Goal: Communication & Community: Answer question/provide support

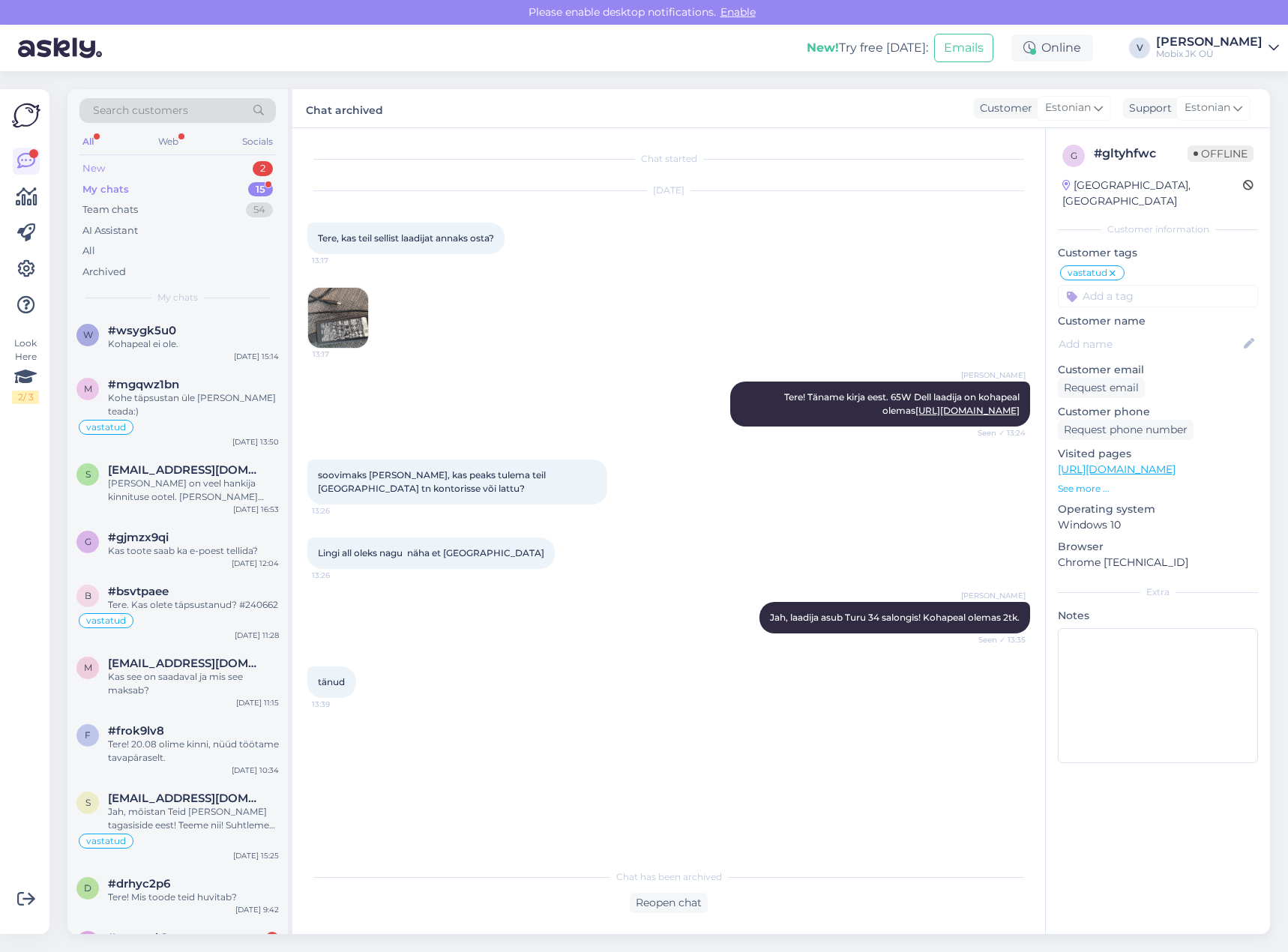
click at [188, 168] on div "New 2" at bounding box center [178, 168] width 197 height 21
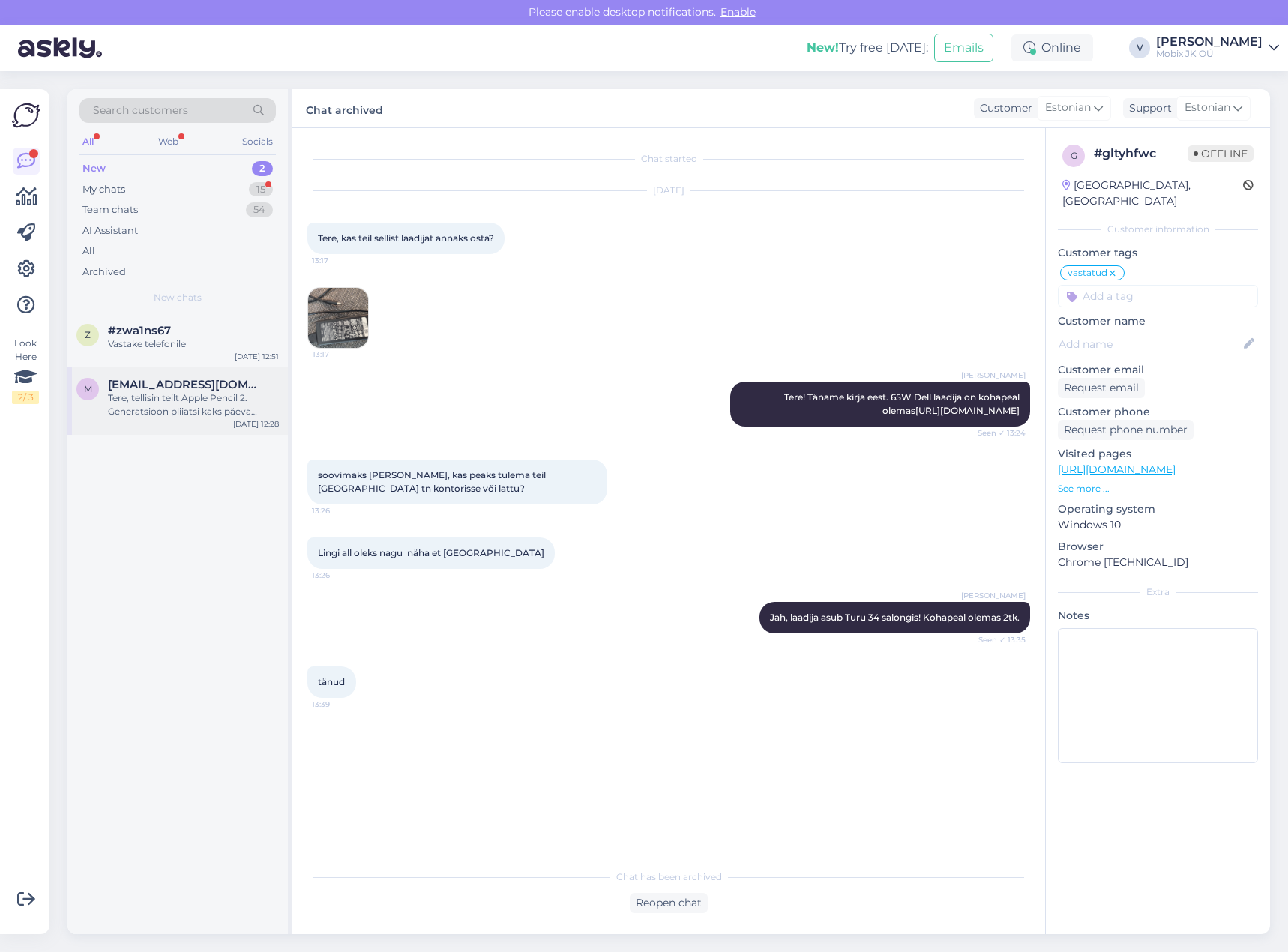
click at [210, 388] on span "[EMAIL_ADDRESS][DOMAIN_NAME]" at bounding box center [186, 385] width 156 height 14
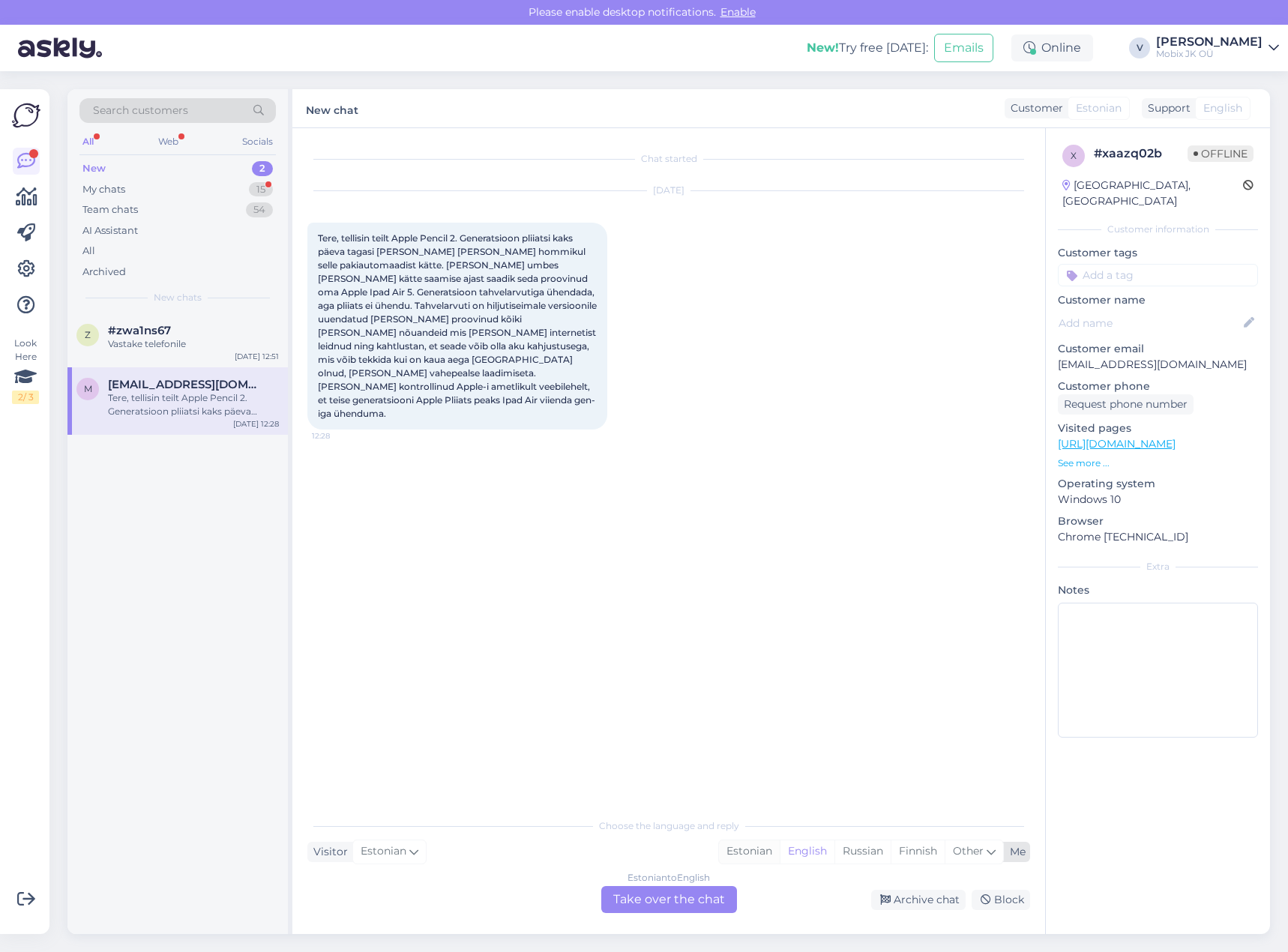
drag, startPoint x: 756, startPoint y: 852, endPoint x: 748, endPoint y: 857, distance: 9.4
click at [755, 852] on div "Estonian" at bounding box center [749, 852] width 60 height 22
drag, startPoint x: 704, startPoint y: 895, endPoint x: 693, endPoint y: 881, distance: 17.8
click at [704, 892] on div "Estonian to Estonian Take over the chat" at bounding box center [668, 898] width 136 height 27
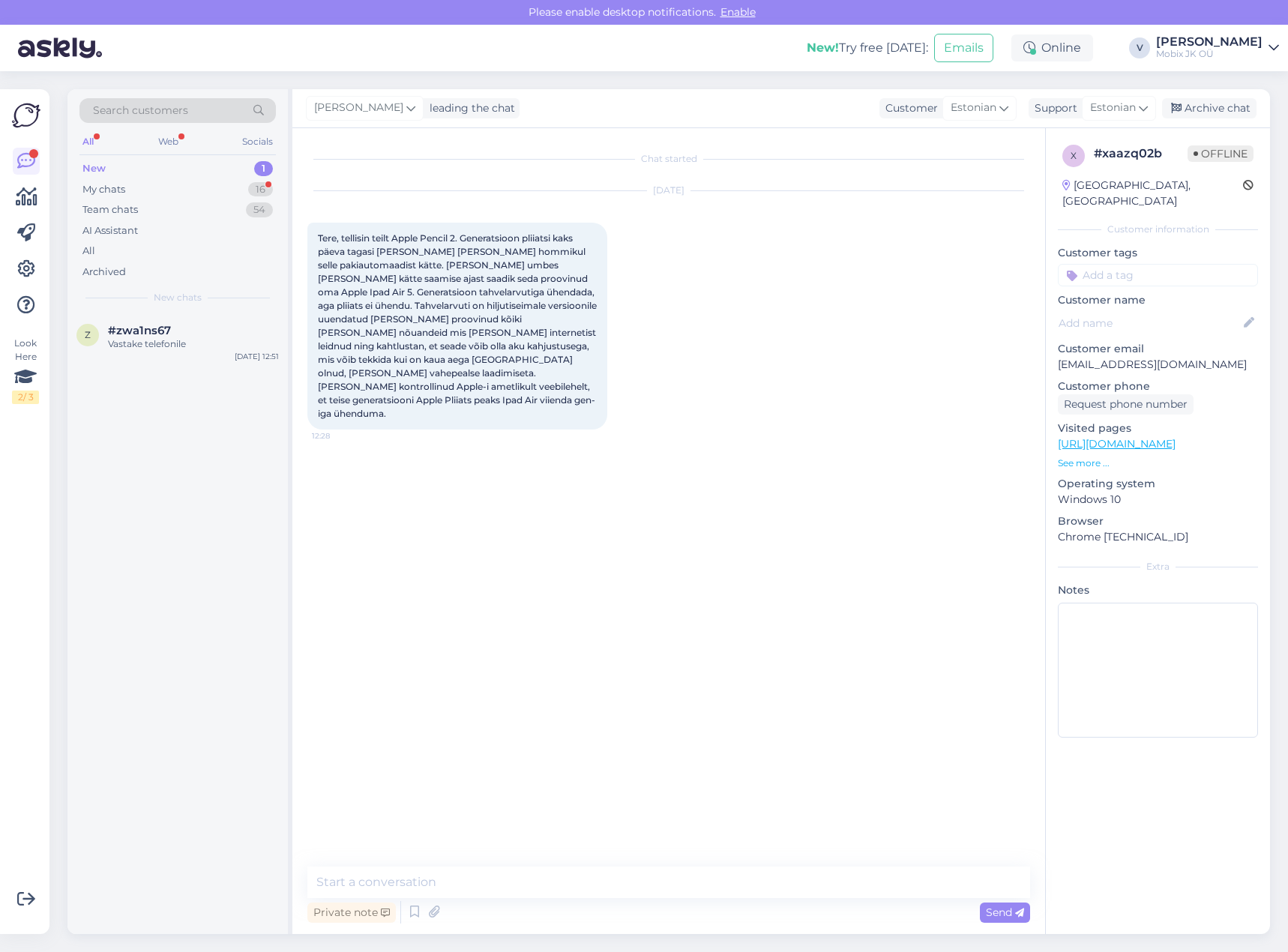
click at [685, 870] on textarea at bounding box center [668, 882] width 723 height 31
click at [537, 881] on textarea "Tere!" at bounding box center [668, 882] width 723 height 31
paste textarea "Apple Pencil digitaalne pliiats, Gen 2"
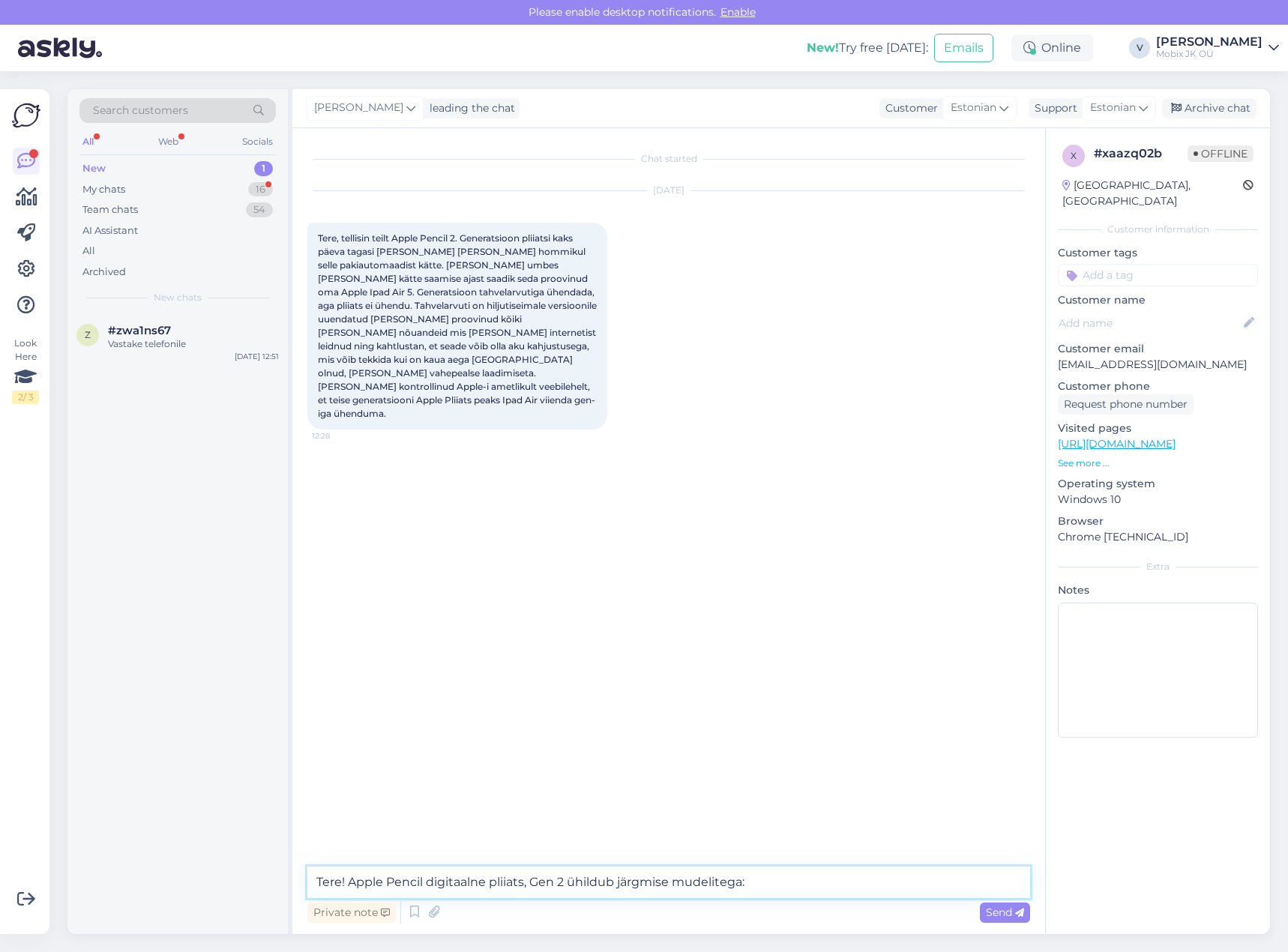
click at [795, 878] on textarea "Tere! Apple Pencil digitaalne pliiats, Gen 2 ühildub järgmise mudelitega:" at bounding box center [668, 882] width 723 height 31
paste textarea "iPad mini (6. põlvkond) iPad Pro 12,9-tolline (3., 4. ja 5. põlvkond) iPad Pro …"
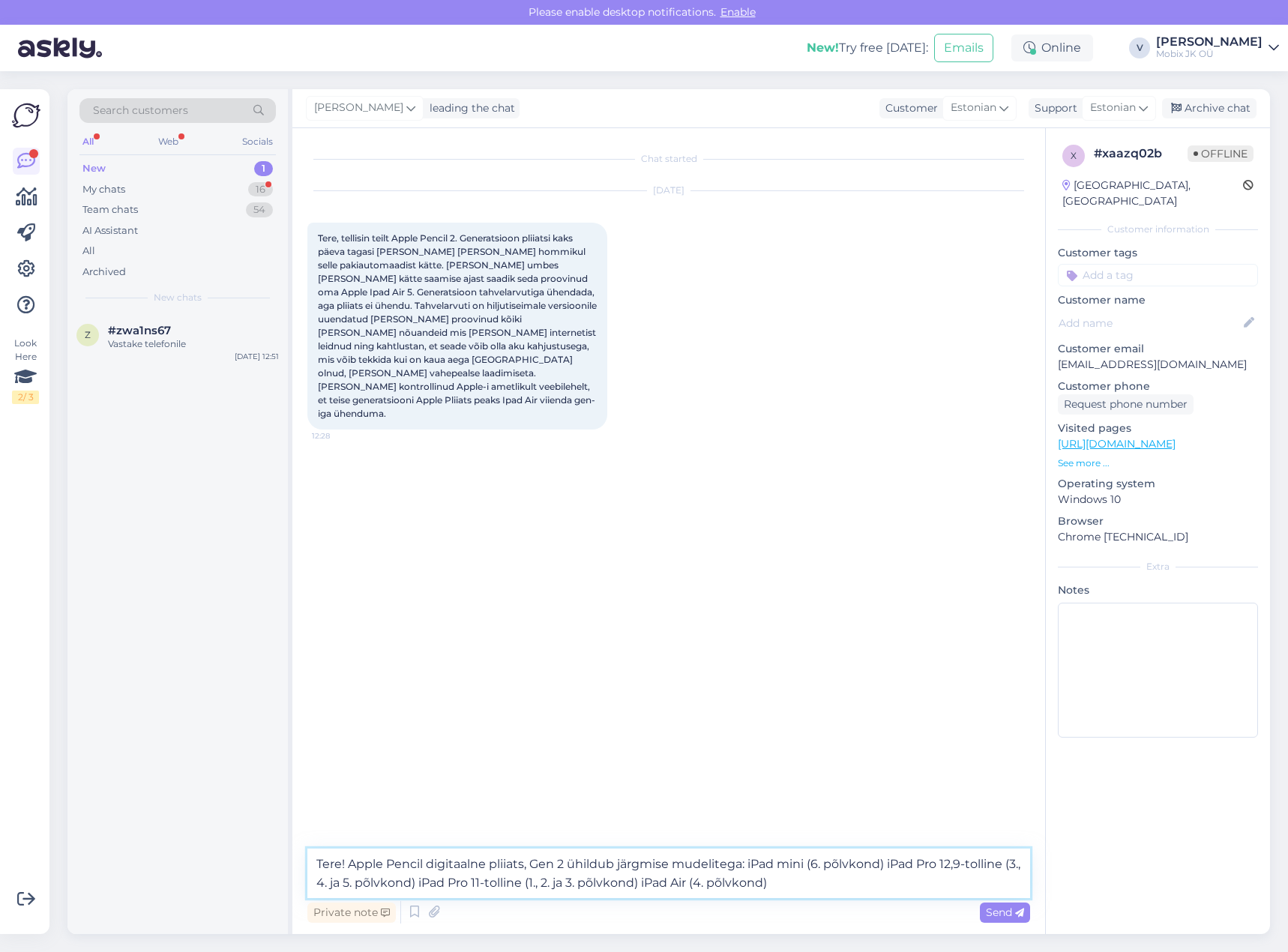
type textarea "Tere! Apple Pencil digitaalne pliiats, Gen 2 ühildub järgmise mudelitega: iPad …"
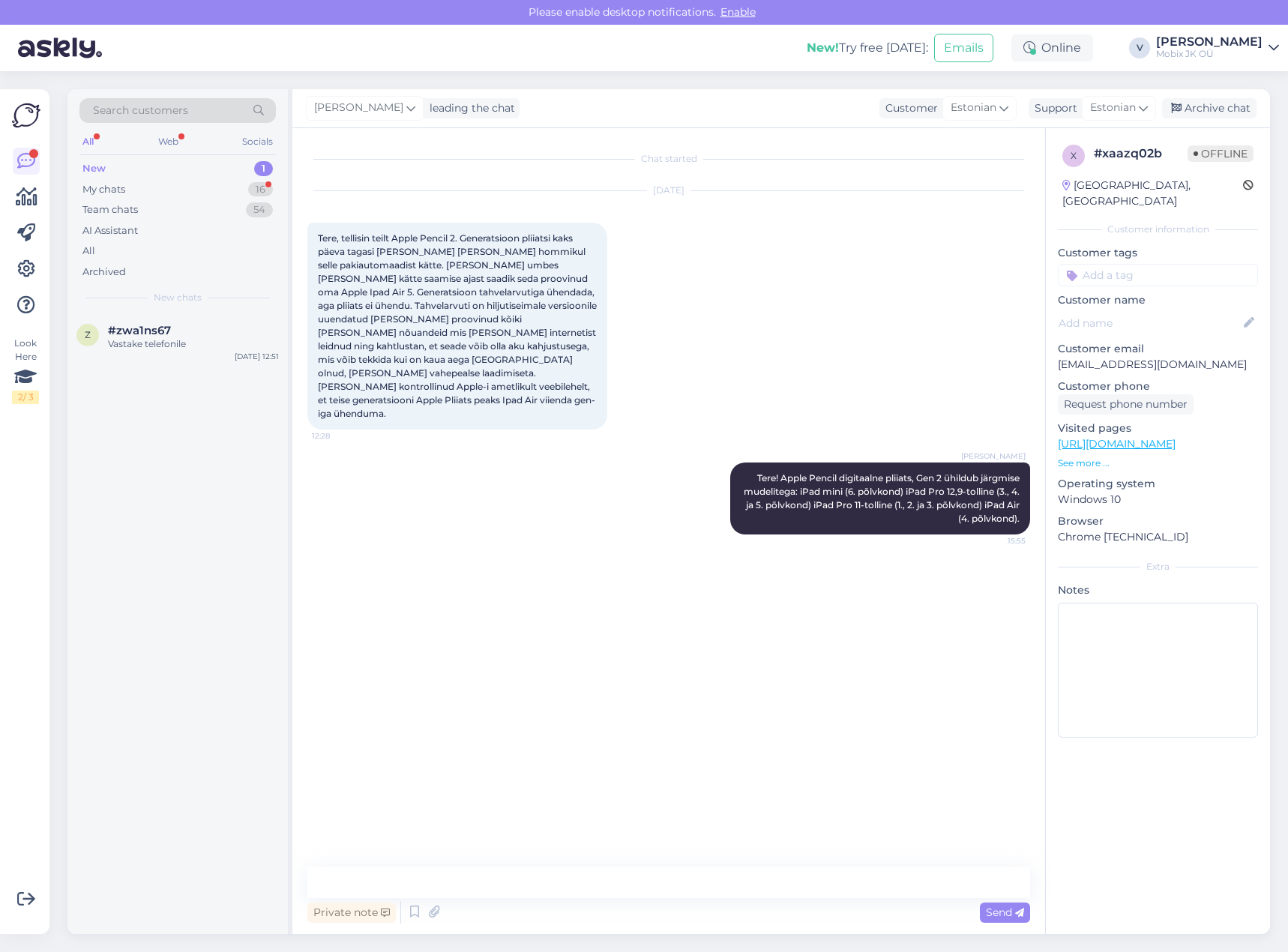
drag, startPoint x: 1146, startPoint y: 255, endPoint x: 1135, endPoint y: 299, distance: 45.4
click at [1146, 264] on input at bounding box center [1158, 275] width 200 height 22
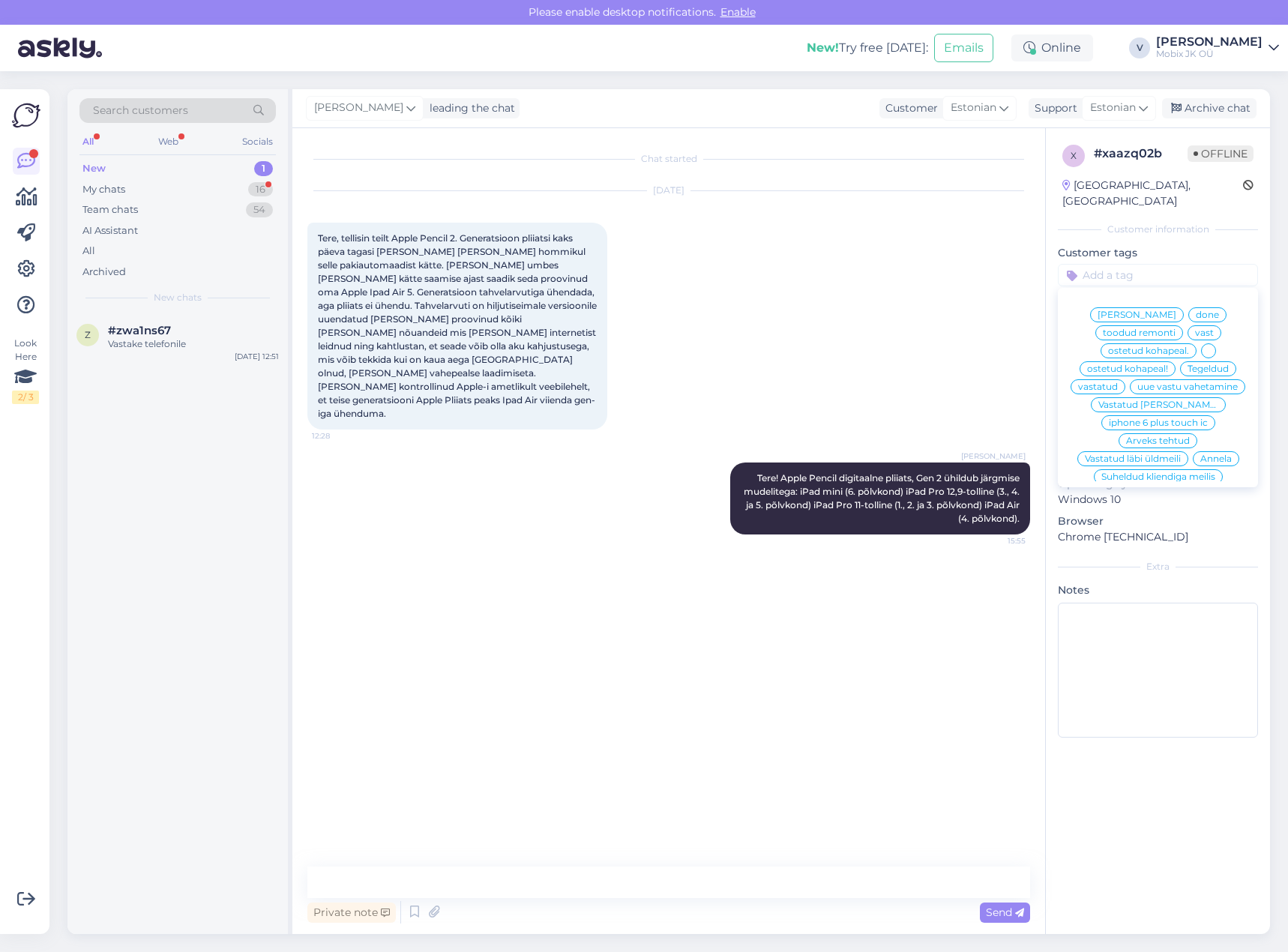
click at [1118, 382] on span "vastatud" at bounding box center [1098, 387] width 40 height 9
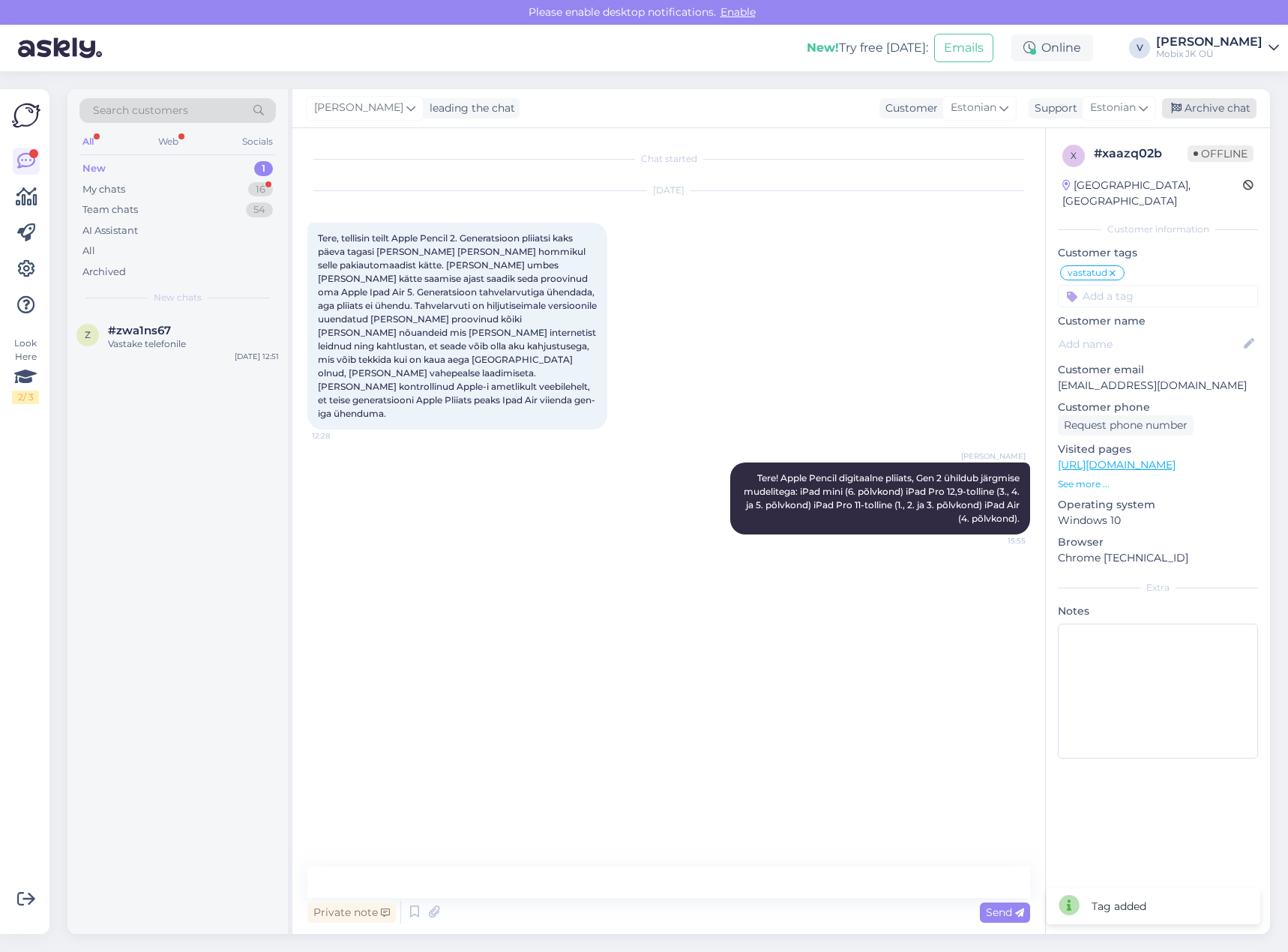
click at [1217, 112] on div "Archive chat" at bounding box center [1209, 108] width 94 height 20
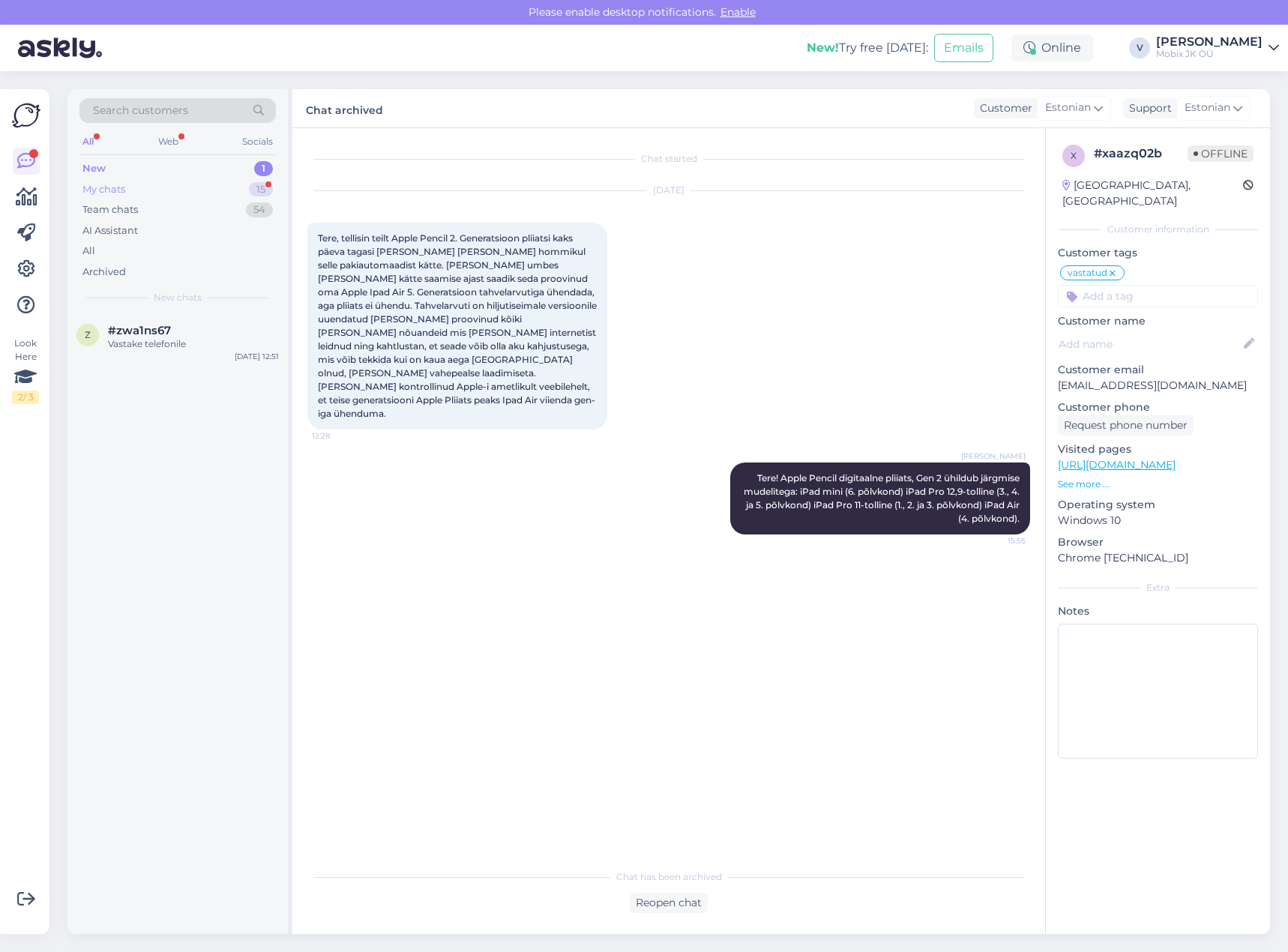
click at [258, 192] on div "15" at bounding box center [261, 189] width 24 height 15
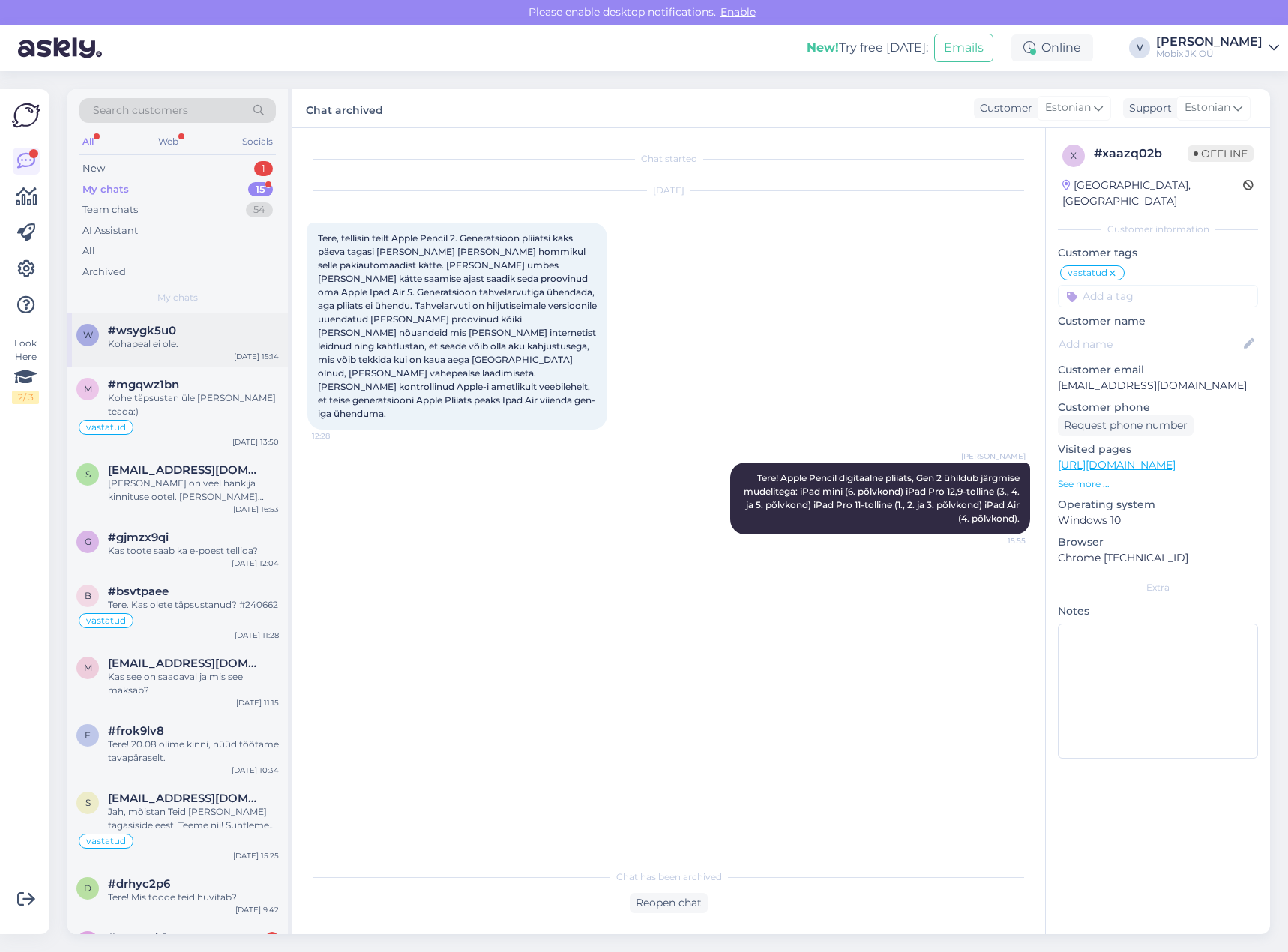
click at [180, 343] on div "Kohapeal ei ole." at bounding box center [193, 344] width 171 height 14
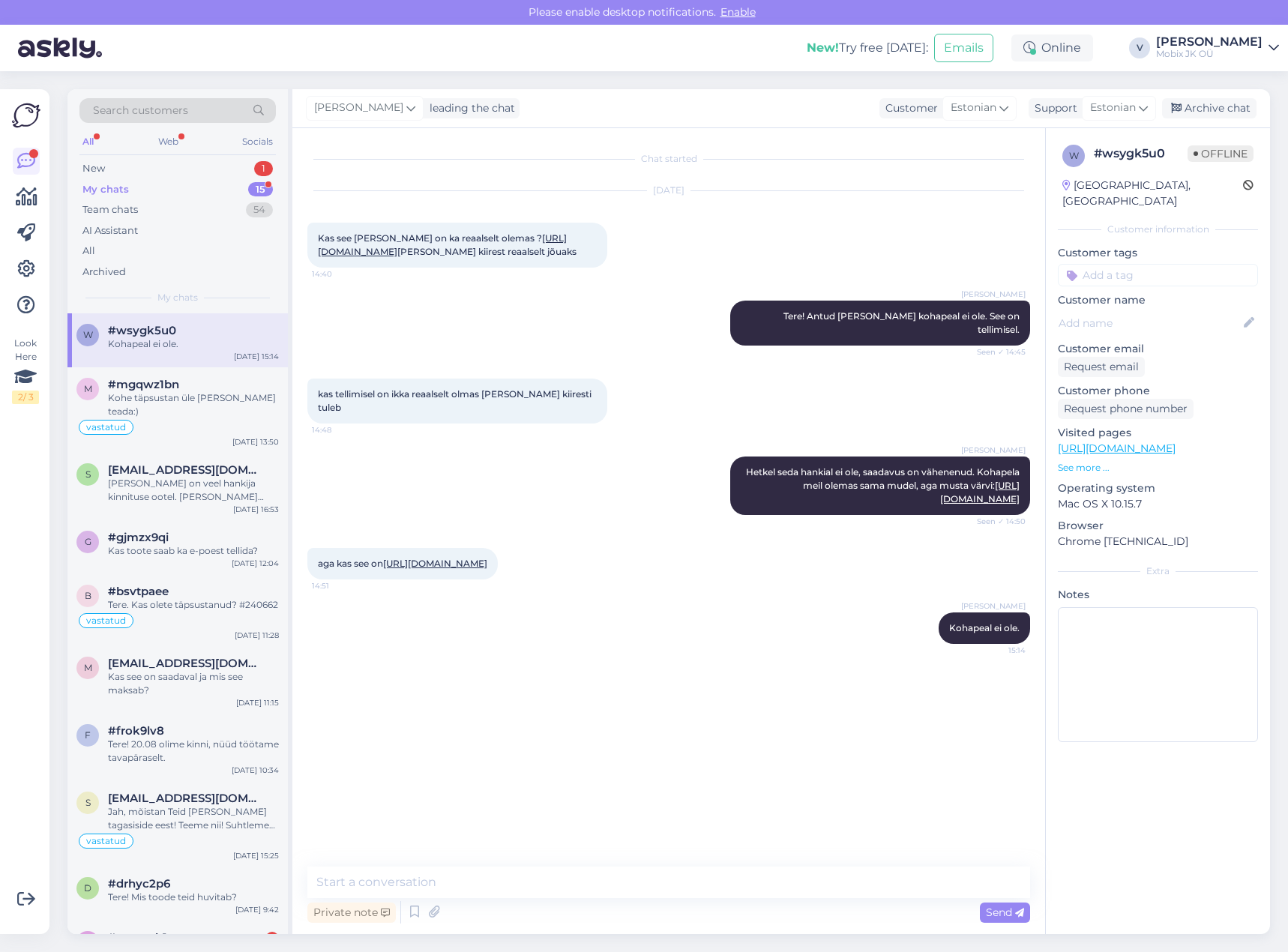
click at [1182, 268] on input at bounding box center [1158, 275] width 200 height 22
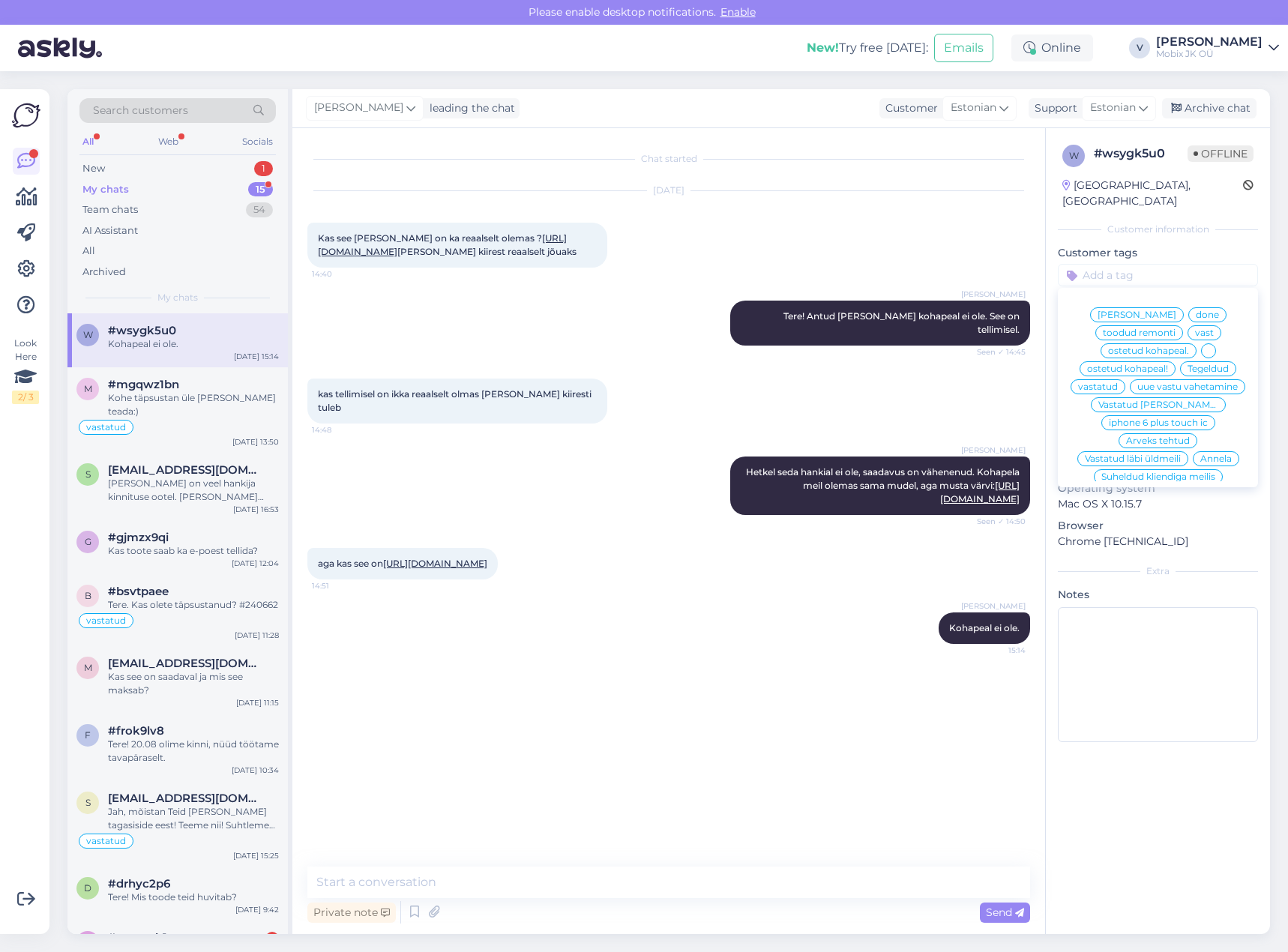
click at [1118, 382] on span "vastatud" at bounding box center [1098, 387] width 40 height 9
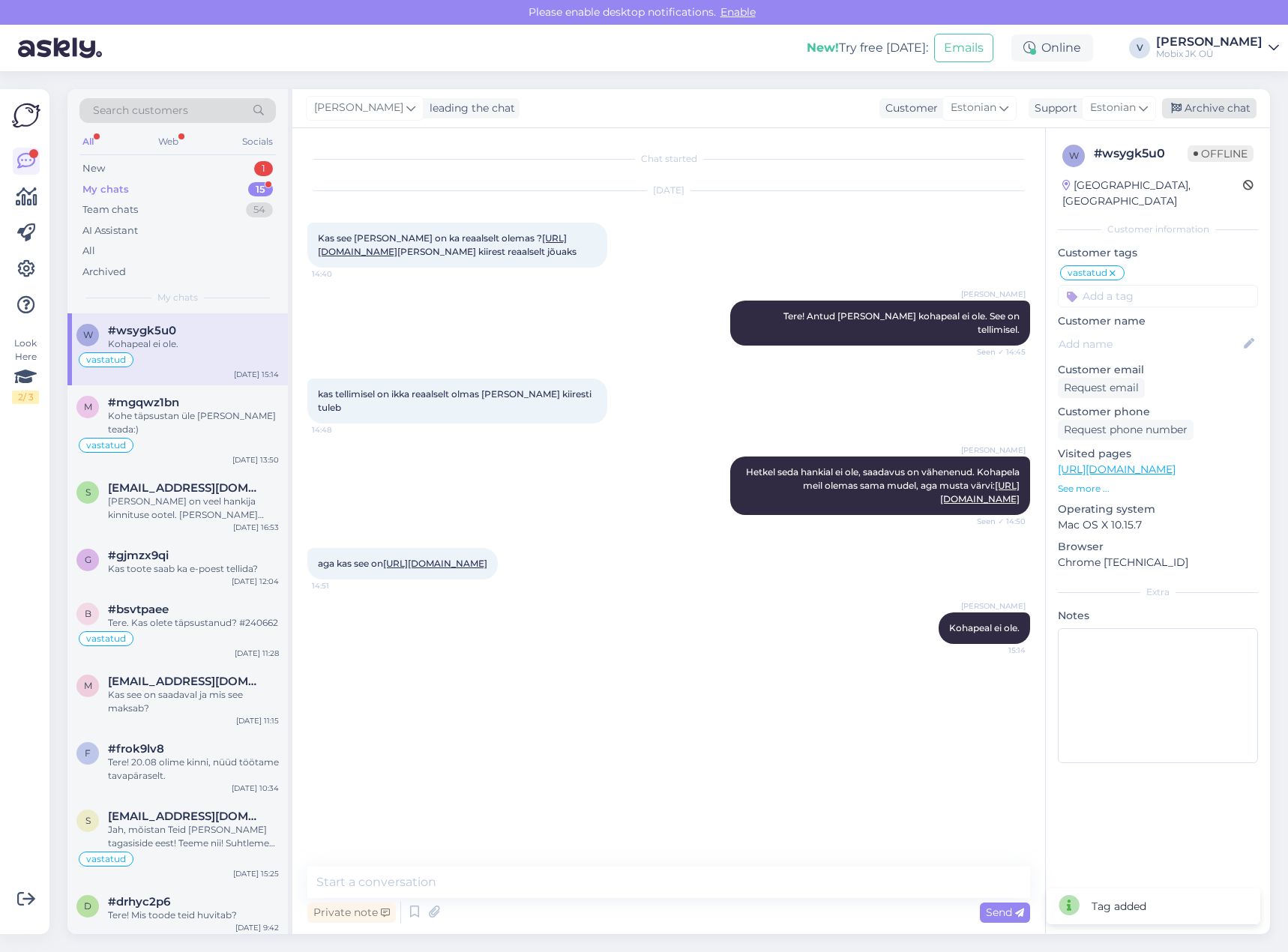
click at [1219, 112] on div "Archive chat" at bounding box center [1209, 108] width 94 height 20
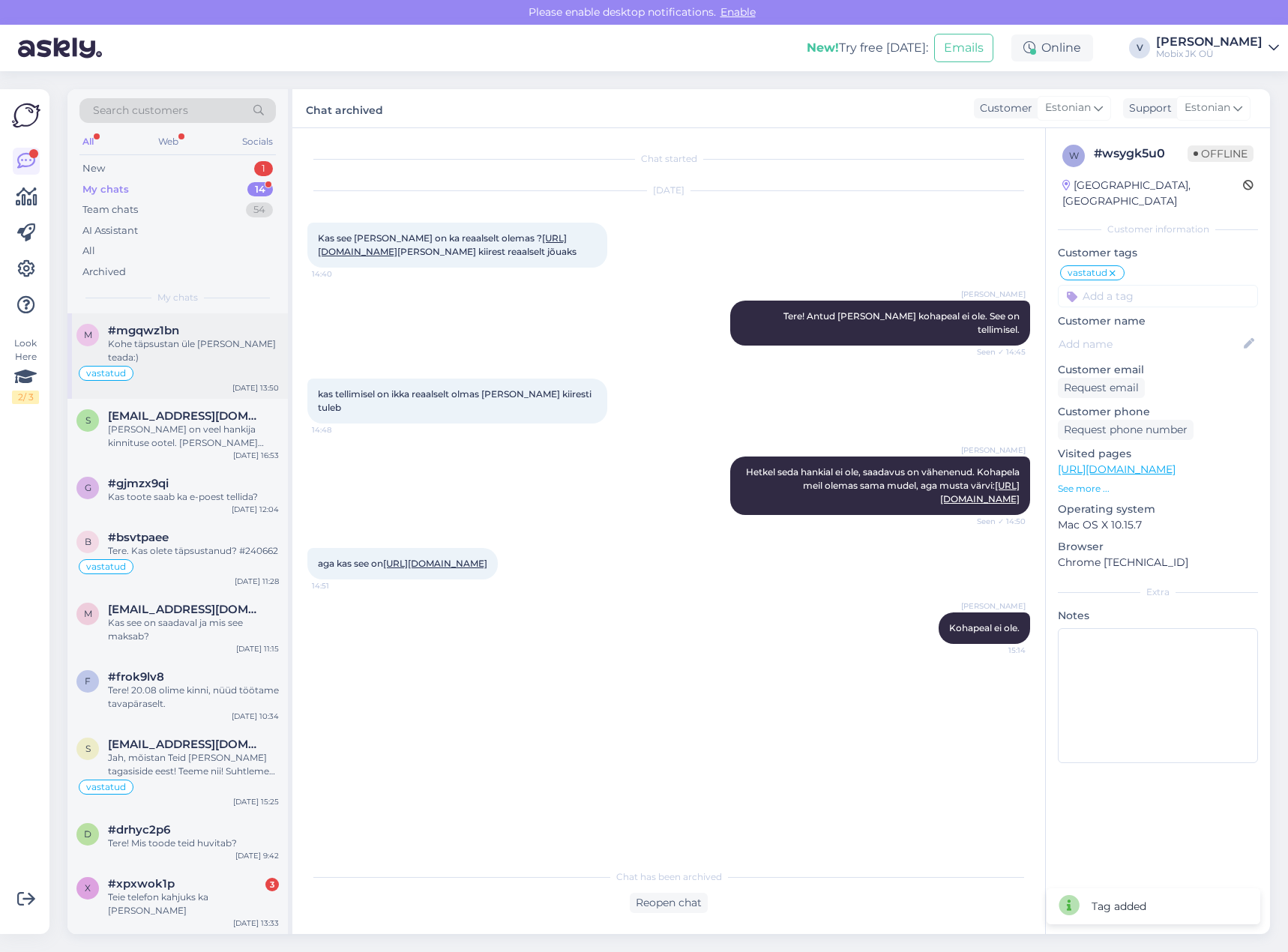
click at [173, 364] on div "vastatud" at bounding box center [178, 373] width 202 height 18
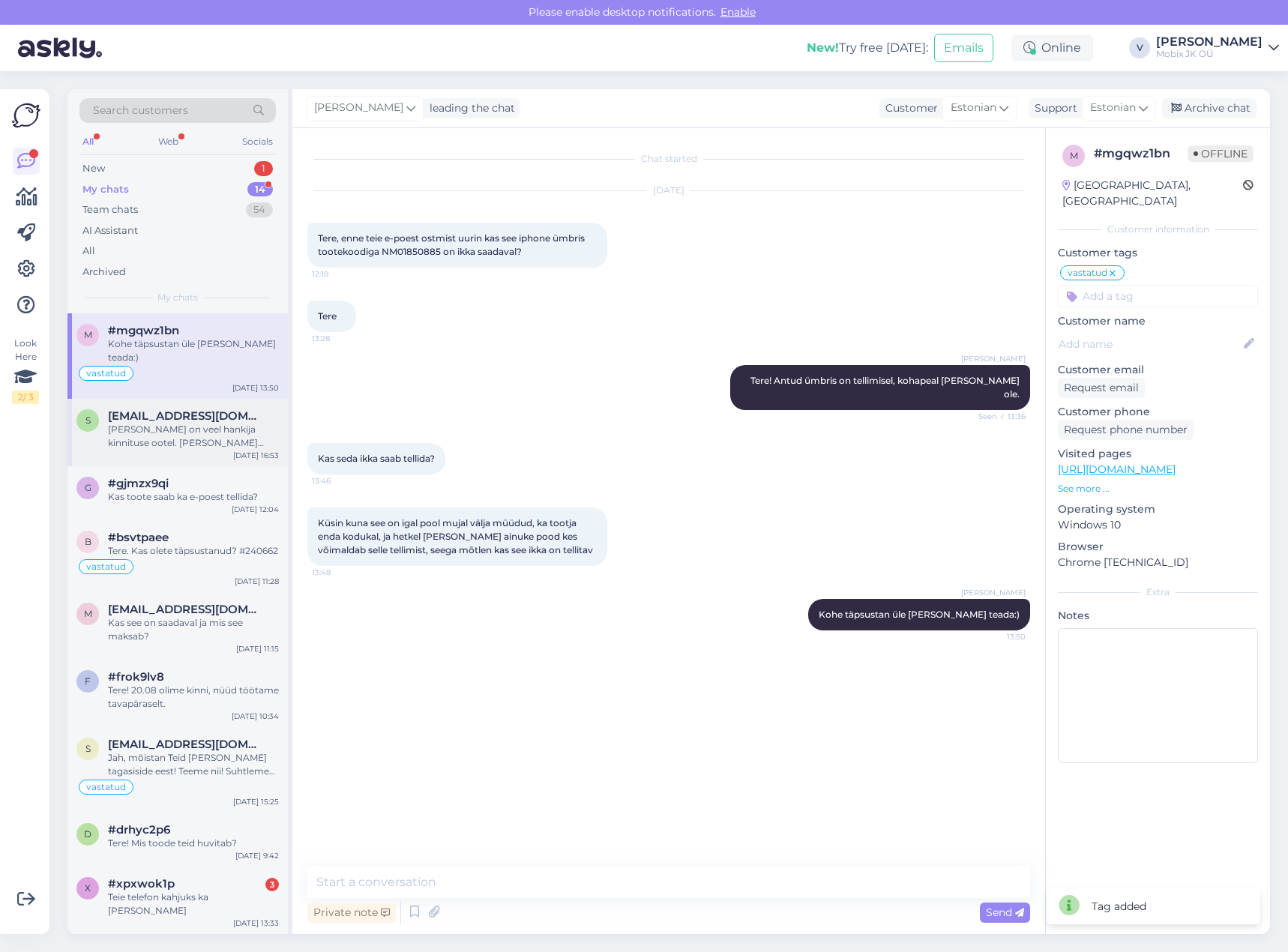
click at [203, 423] on div "[PERSON_NAME] on veel hankija kinnituse ootel. [PERSON_NAME] kinnituse siis sel…" at bounding box center [193, 436] width 171 height 27
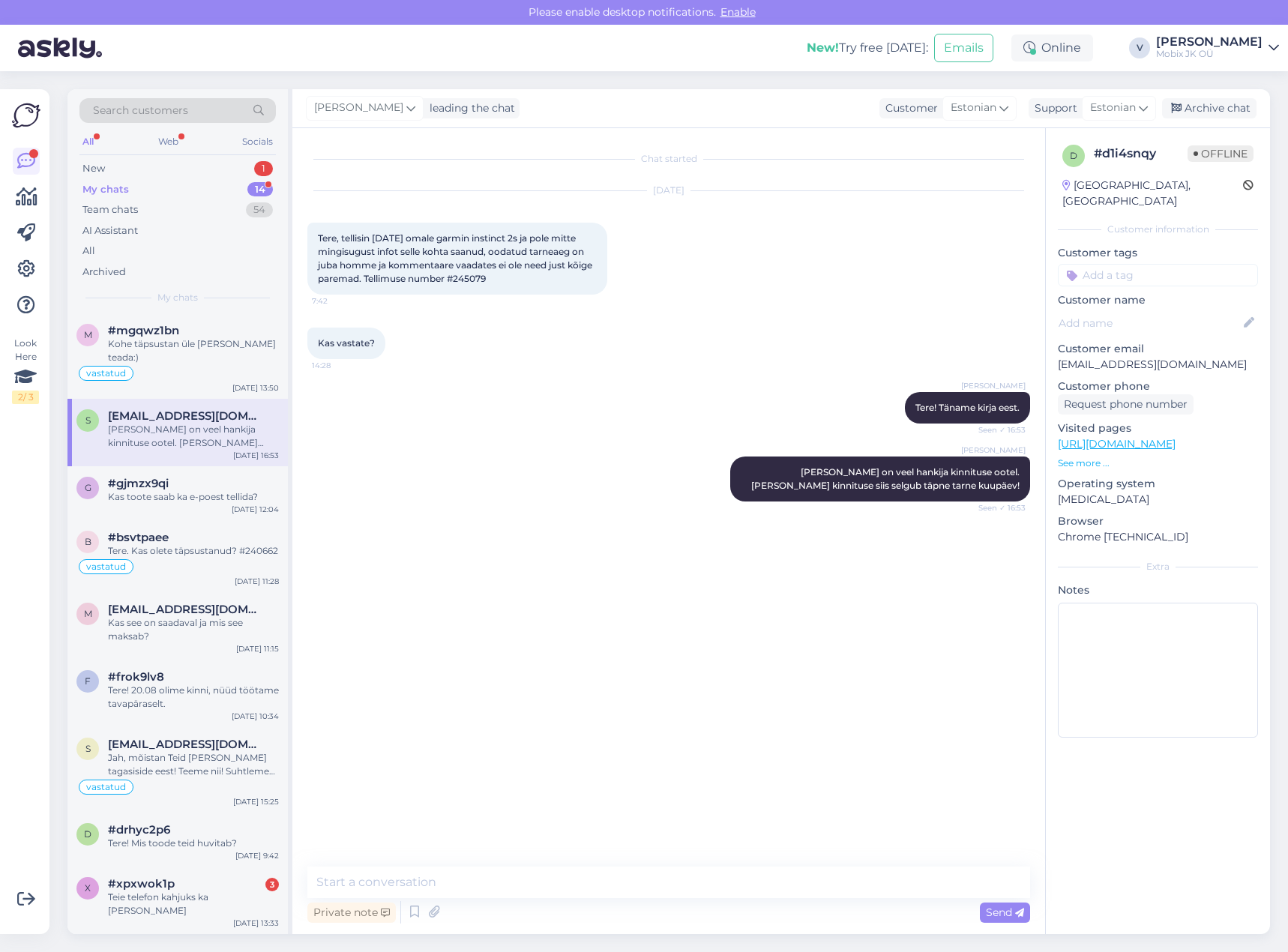
click at [1123, 264] on input at bounding box center [1158, 275] width 200 height 22
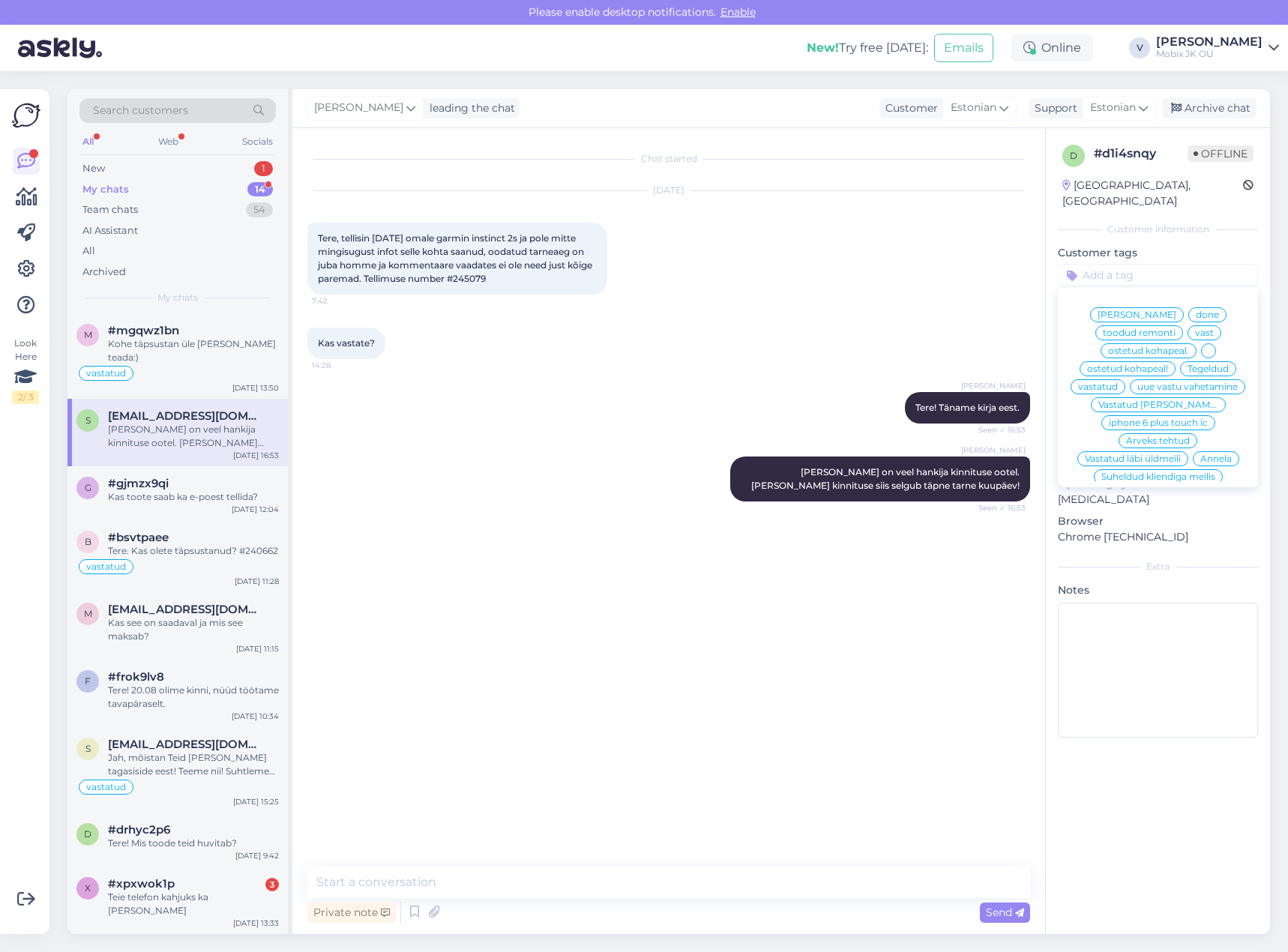
click at [1126, 379] on div "vastatud" at bounding box center [1097, 386] width 54 height 15
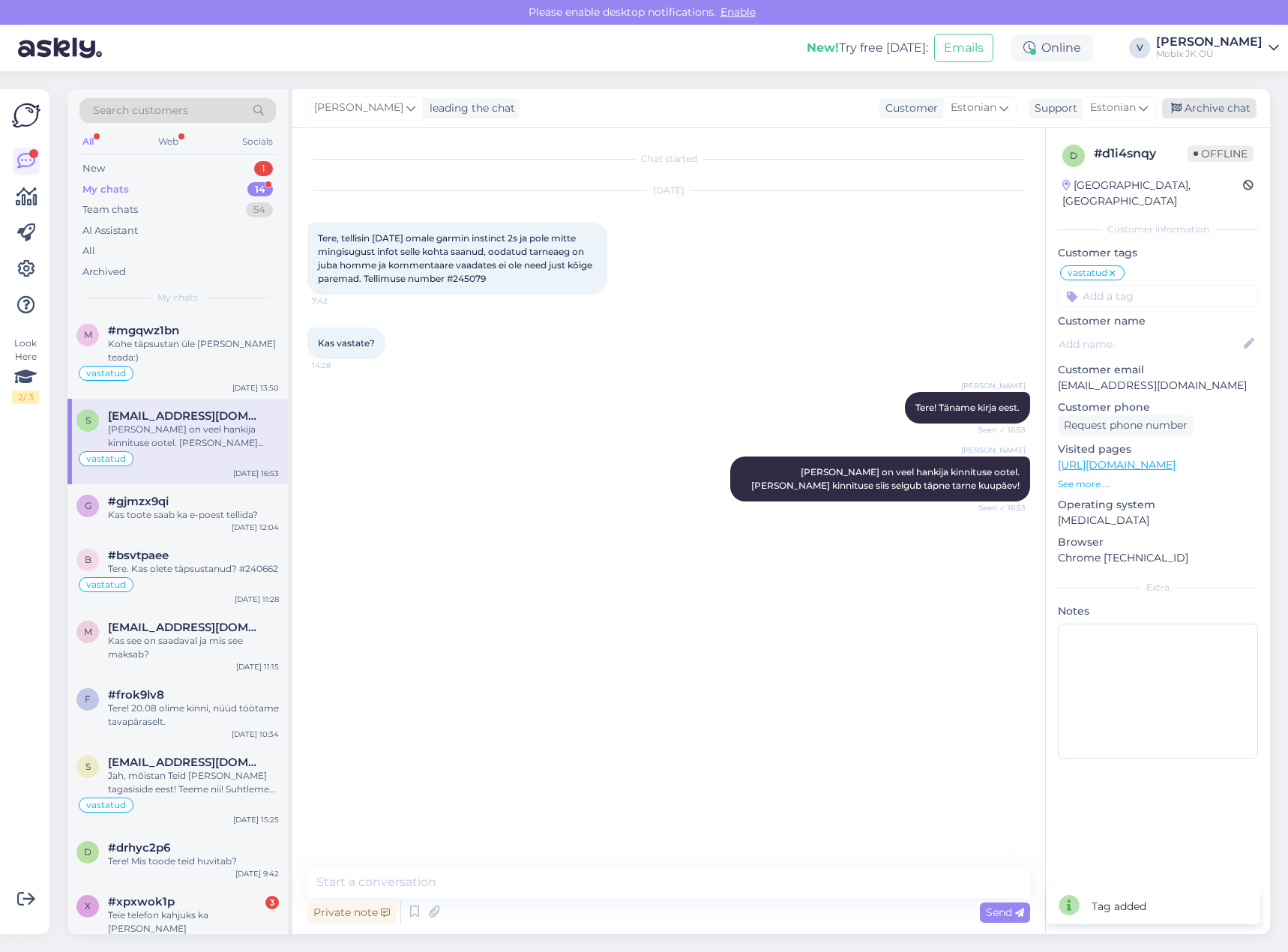
click at [1203, 105] on div "Archive chat" at bounding box center [1209, 108] width 94 height 20
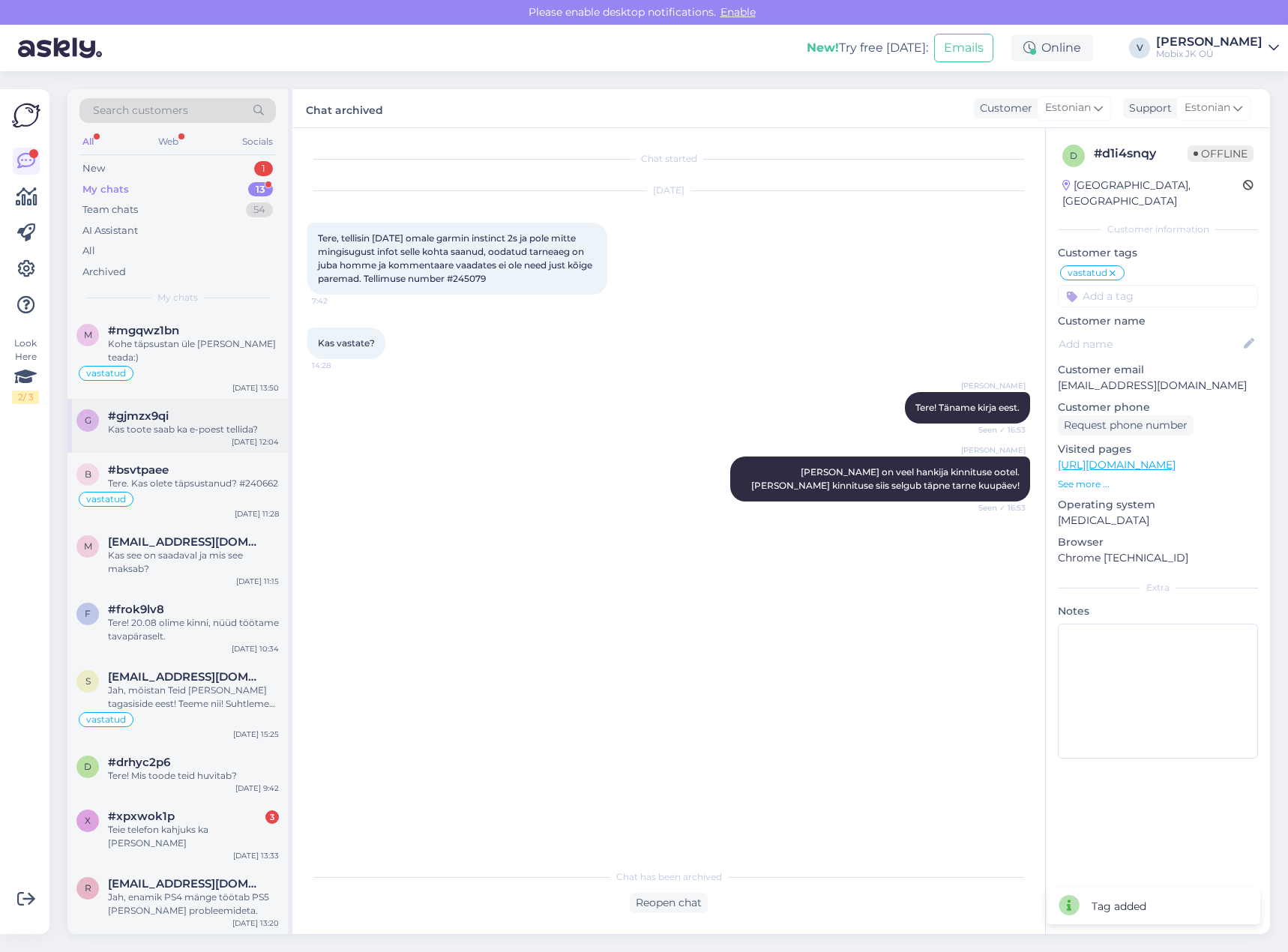
click at [191, 423] on div "Kas toote saab ka e-poest tellida?" at bounding box center [193, 430] width 171 height 14
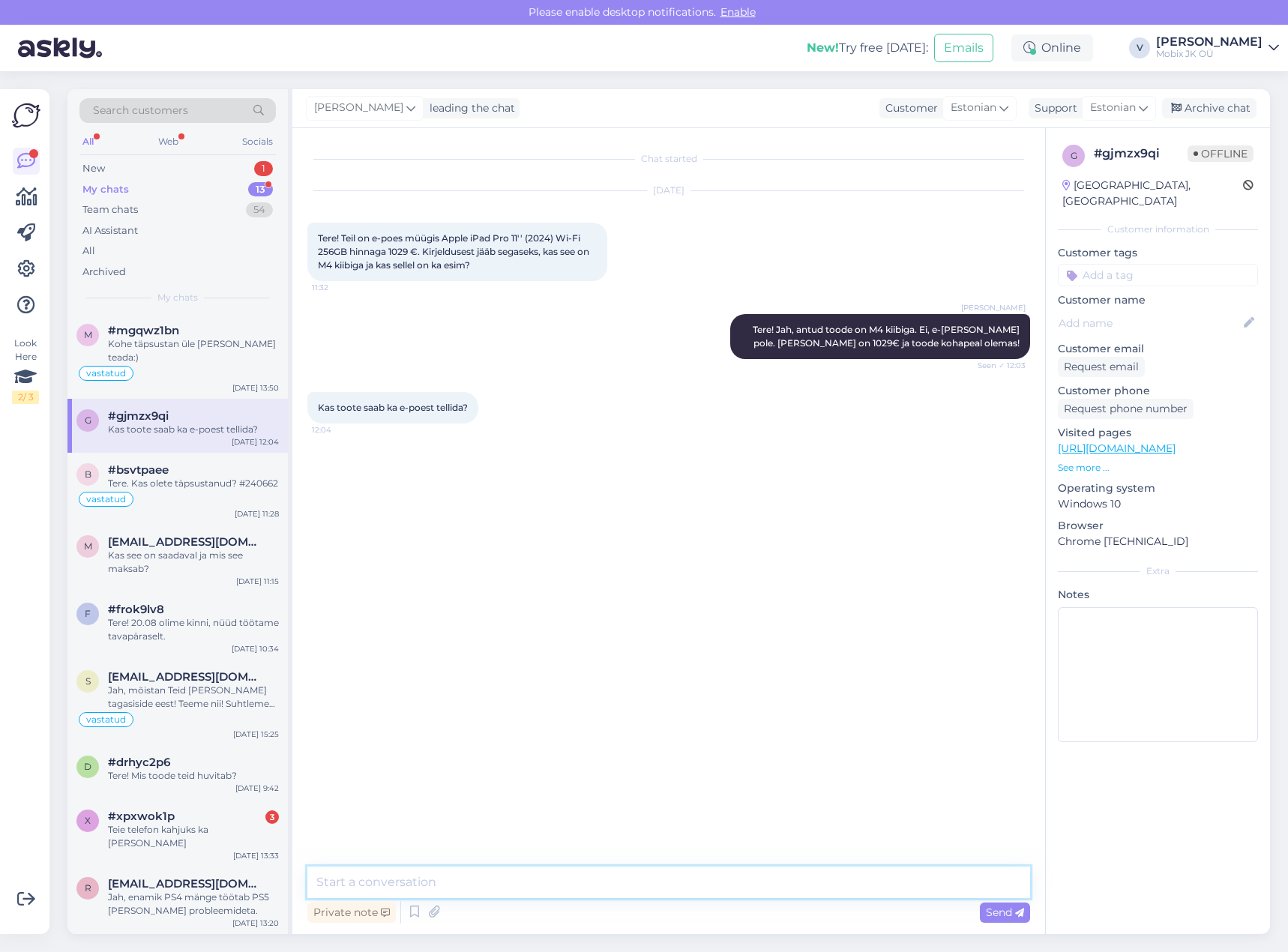
click at [620, 883] on textarea at bounding box center [668, 882] width 723 height 31
type textarea "J"
type textarea "Tere! Jah, ikka saab tellida!"
click at [1143, 268] on input at bounding box center [1158, 275] width 200 height 22
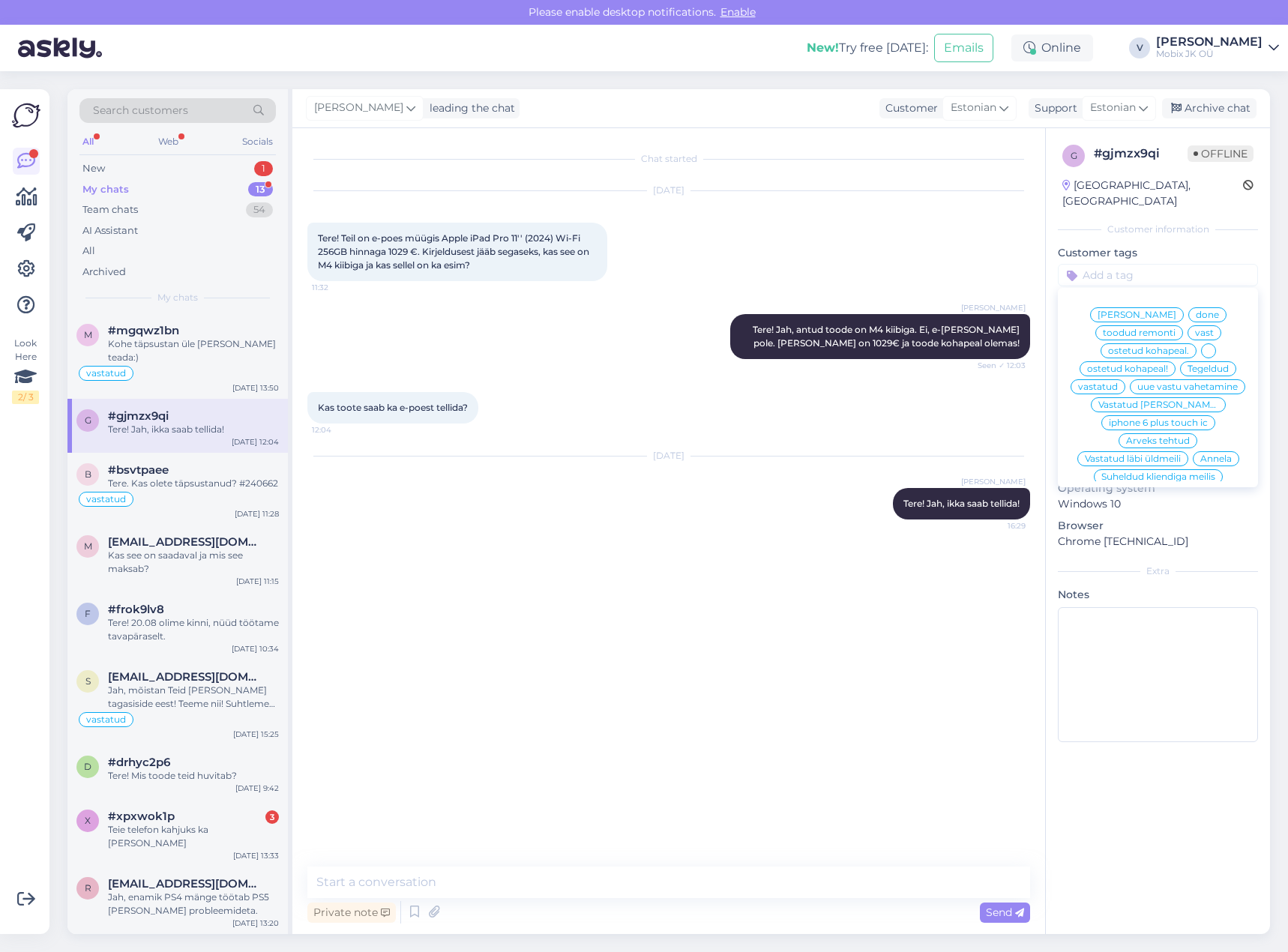
click at [1126, 379] on div "vastatud" at bounding box center [1097, 386] width 54 height 15
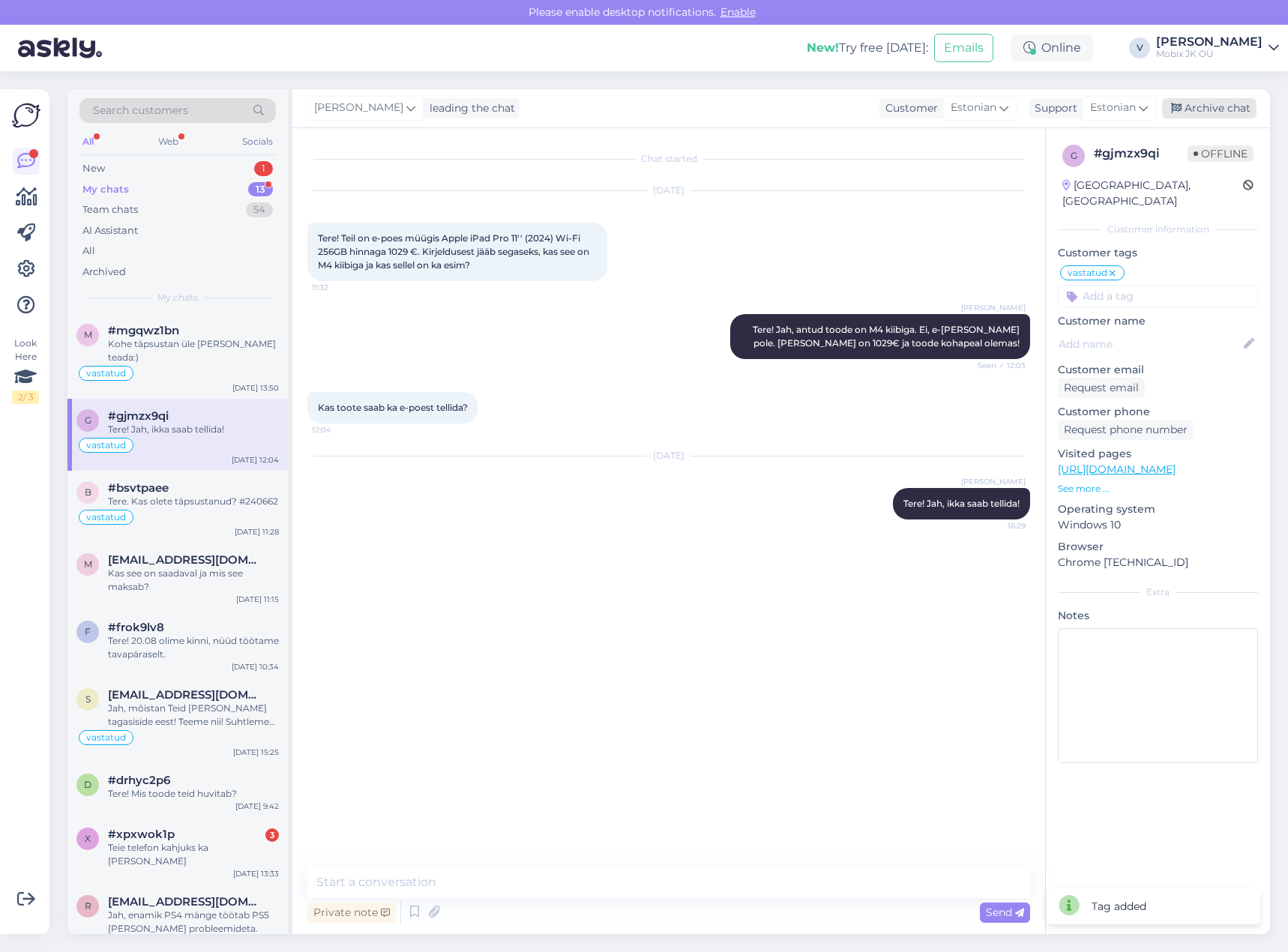
click at [1214, 109] on div "Archive chat" at bounding box center [1209, 108] width 94 height 20
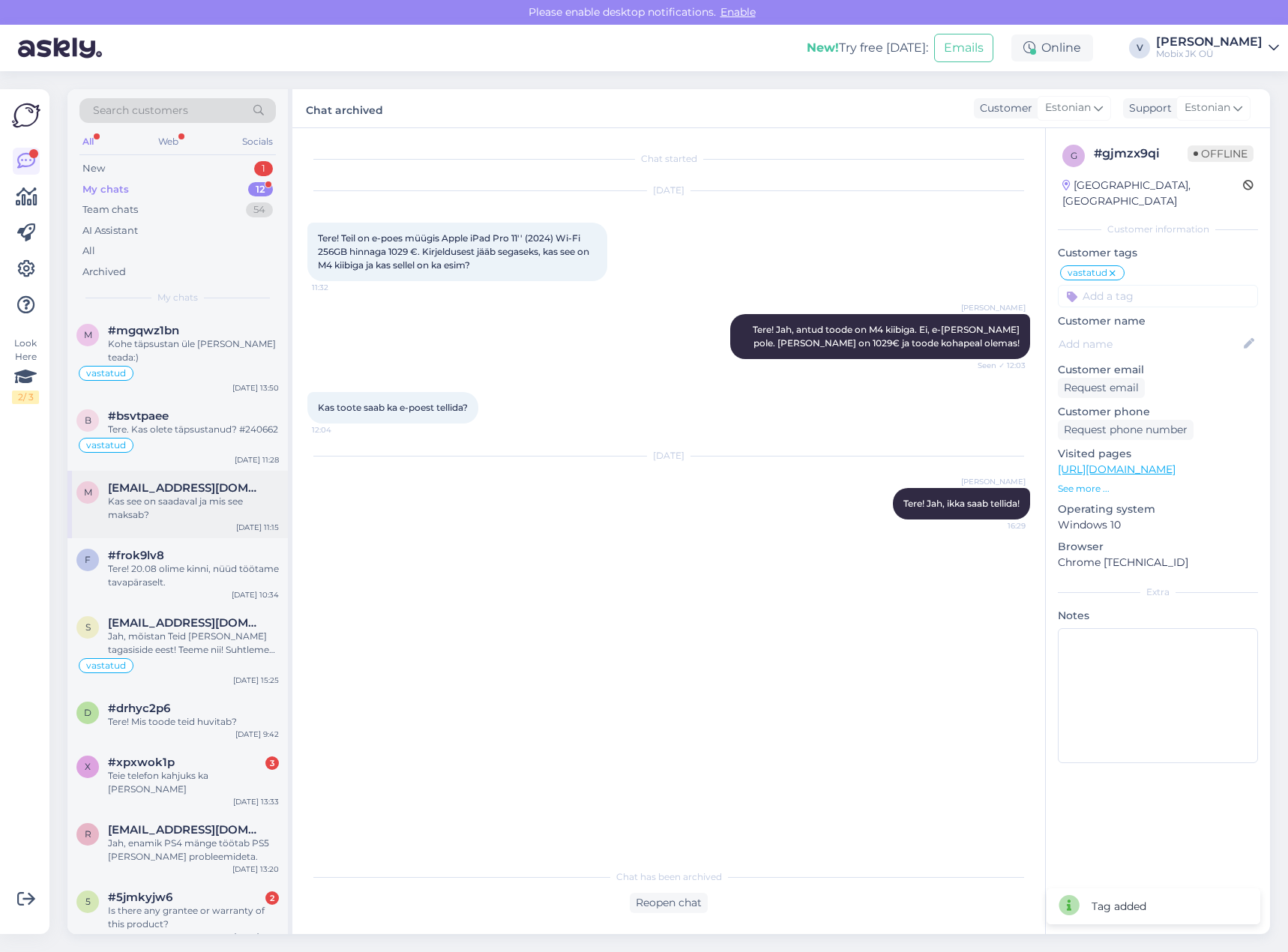
click at [212, 495] on div "Kas see on saadaval ja mis see maksab?" at bounding box center [193, 508] width 171 height 27
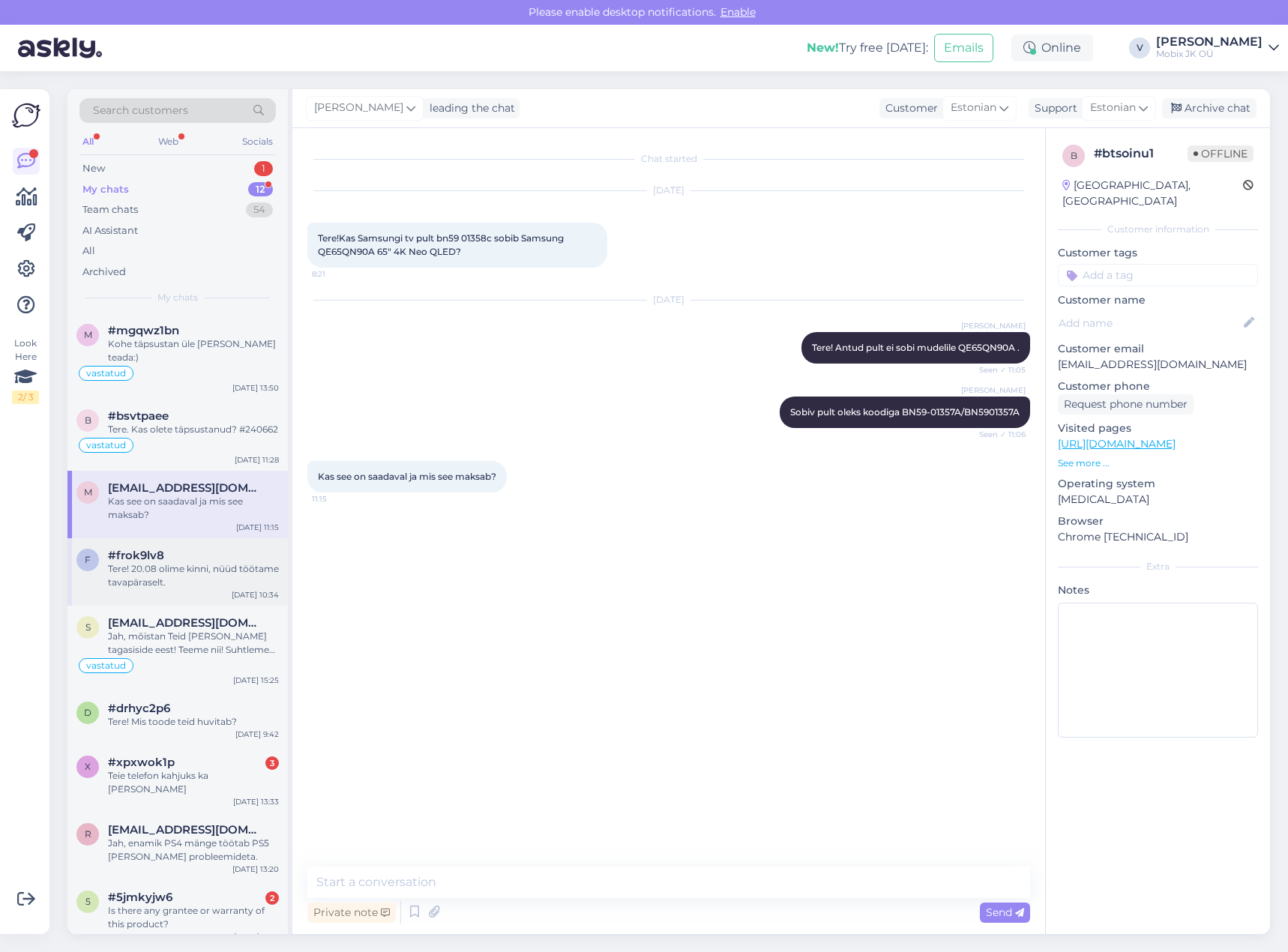
click at [193, 564] on div "Tere! 20.08 olime kinni, nüüd töötame tavapäraselt." at bounding box center [193, 575] width 171 height 27
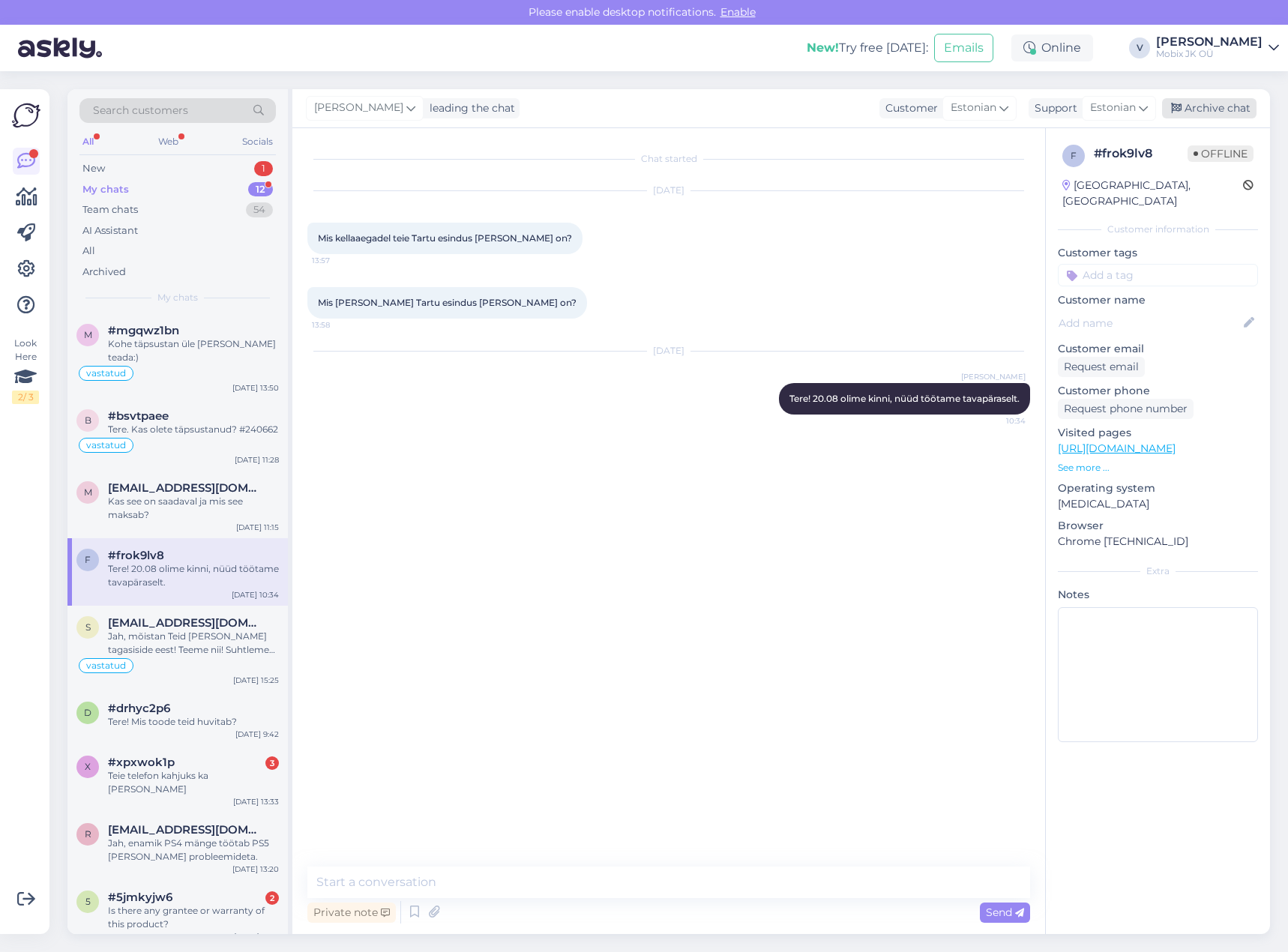
click at [1216, 99] on div "[PERSON_NAME] leading the chat Customer Estonian Support Estonian Archive chat" at bounding box center [781, 108] width 977 height 39
click at [1217, 114] on div "Archive chat" at bounding box center [1209, 108] width 94 height 20
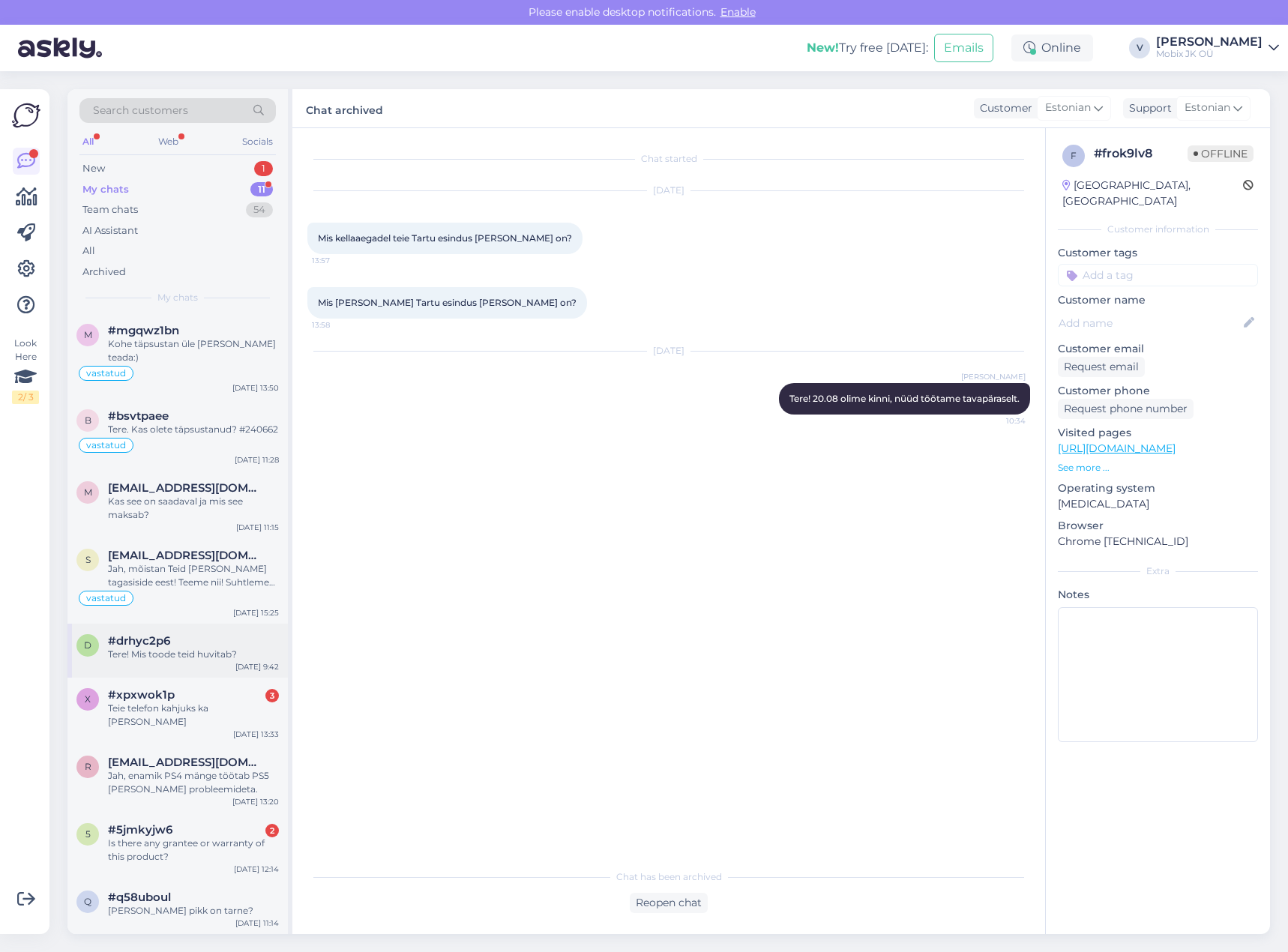
click at [218, 634] on div "#drhyc2p6" at bounding box center [193, 641] width 171 height 14
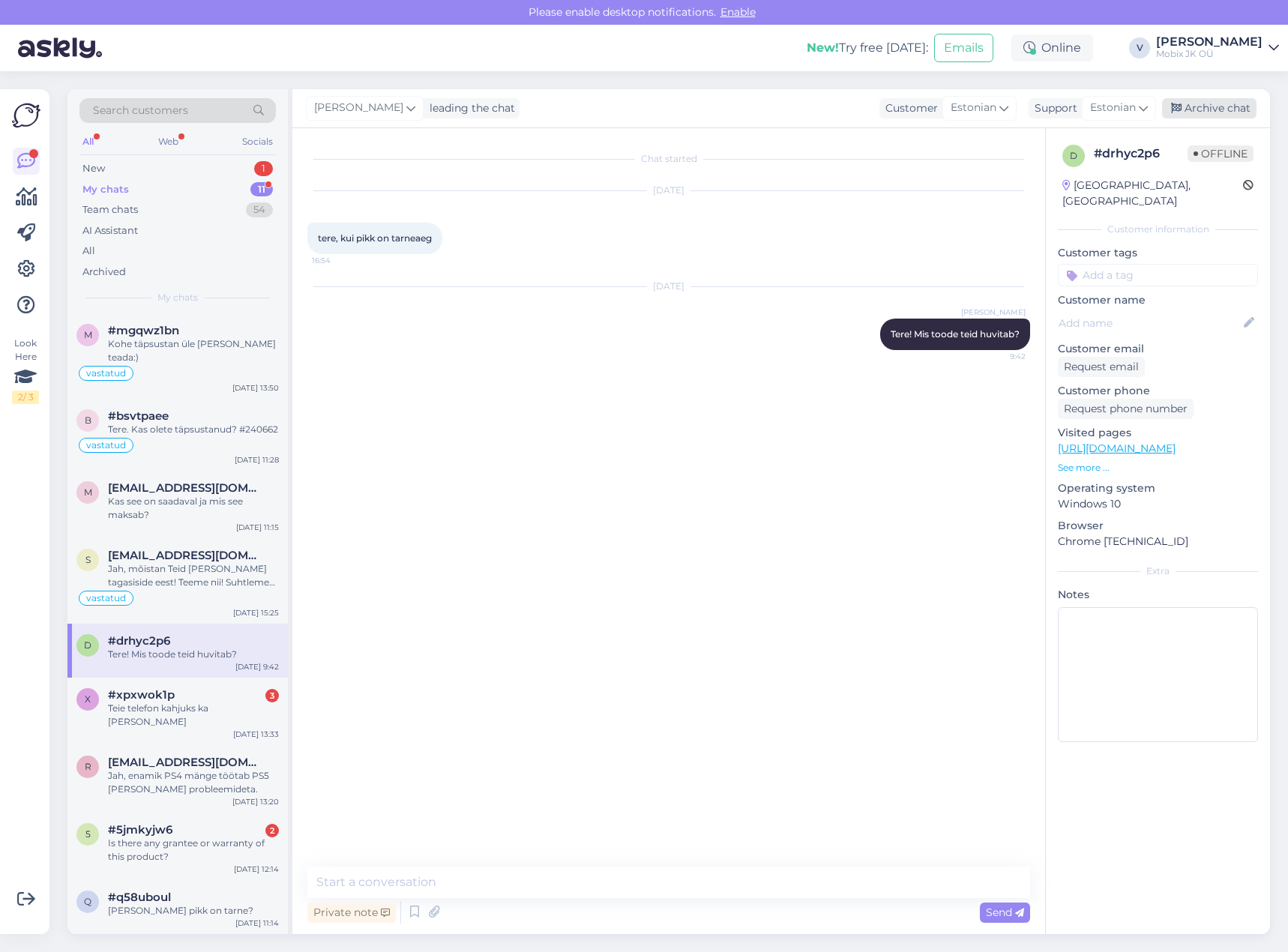
click at [1209, 104] on div "Archive chat" at bounding box center [1209, 108] width 94 height 20
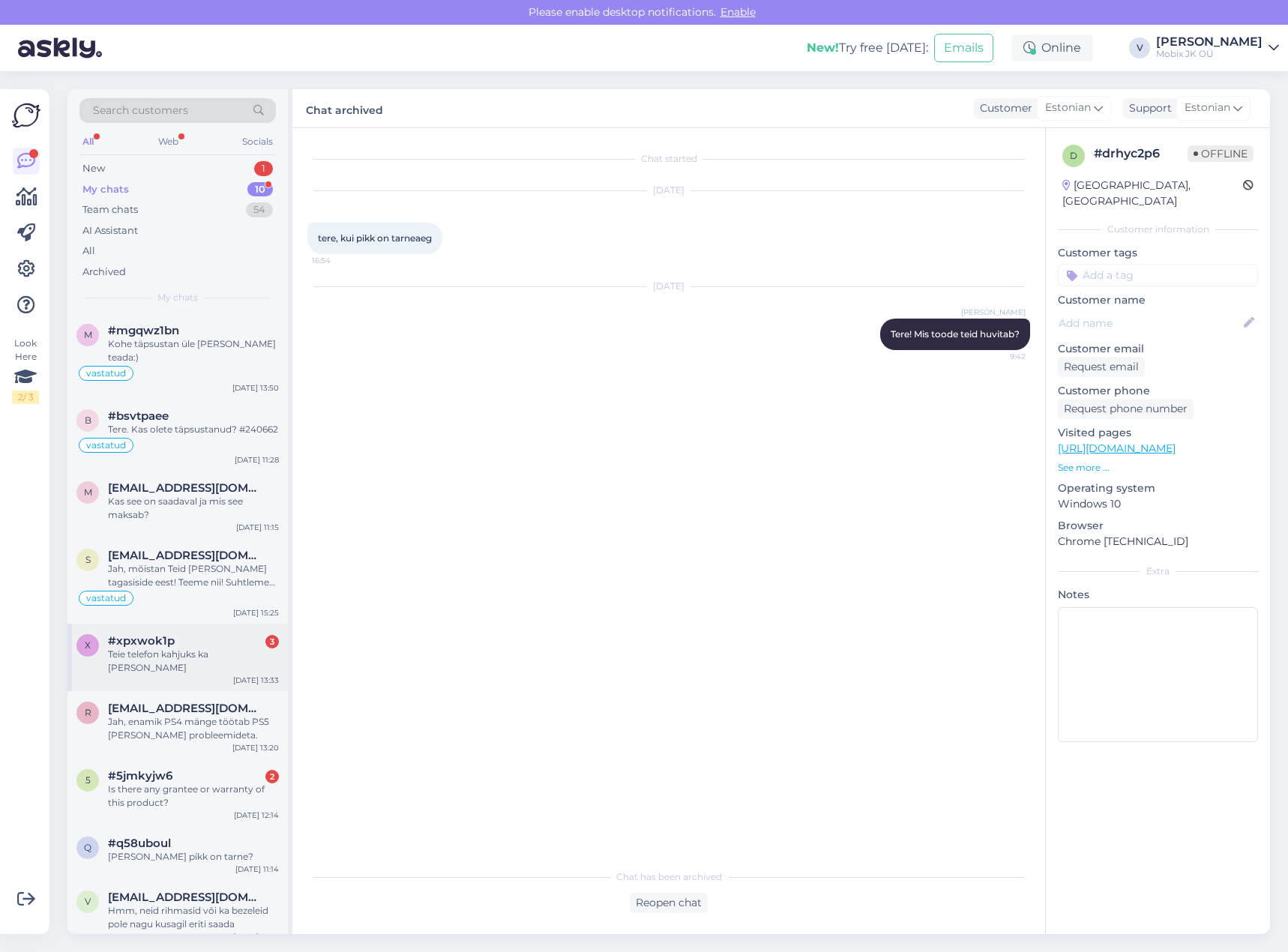
click at [237, 634] on div "#xpxwok1p 3" at bounding box center [193, 641] width 171 height 14
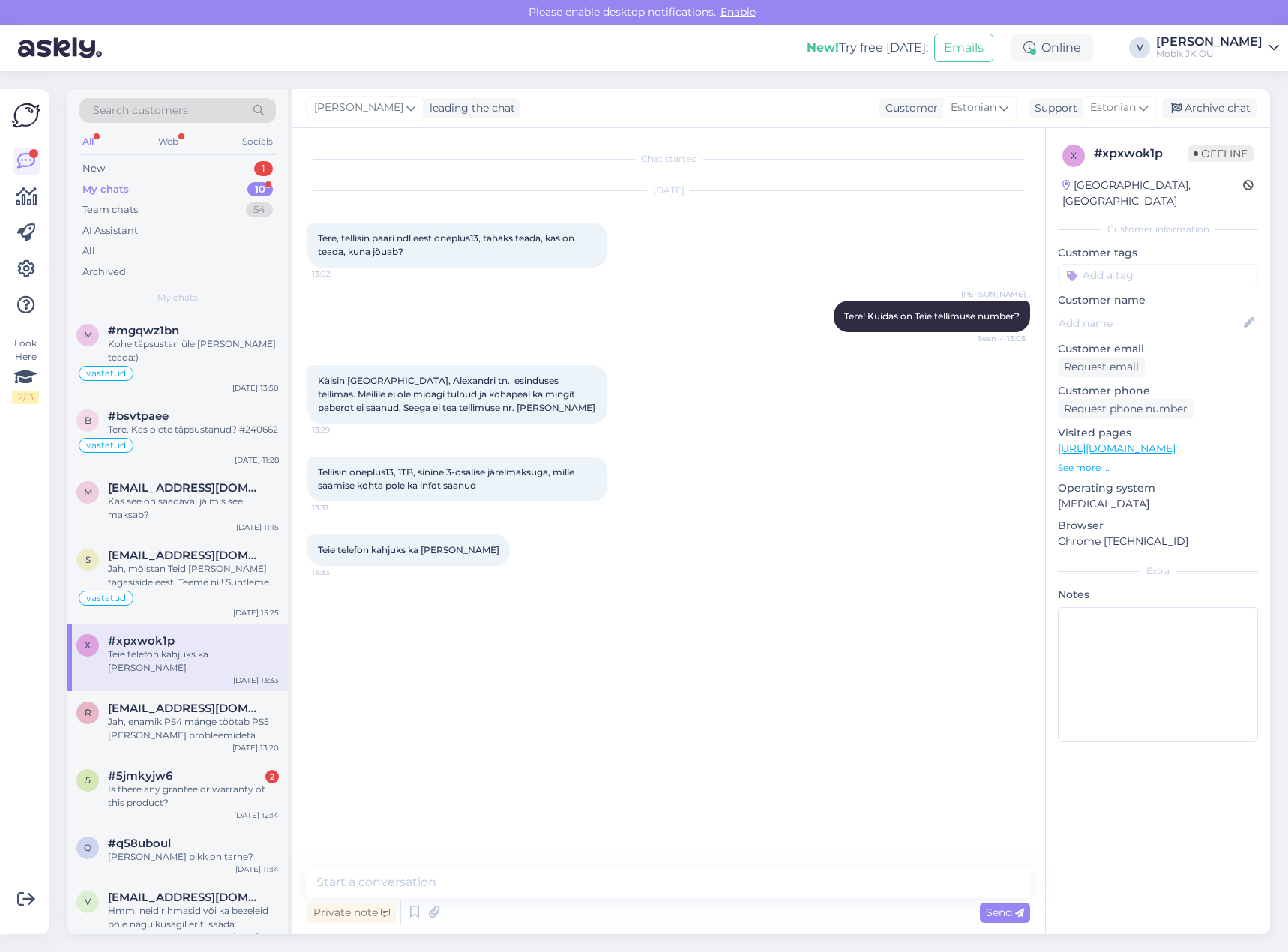
click at [1127, 264] on input at bounding box center [1158, 275] width 200 height 22
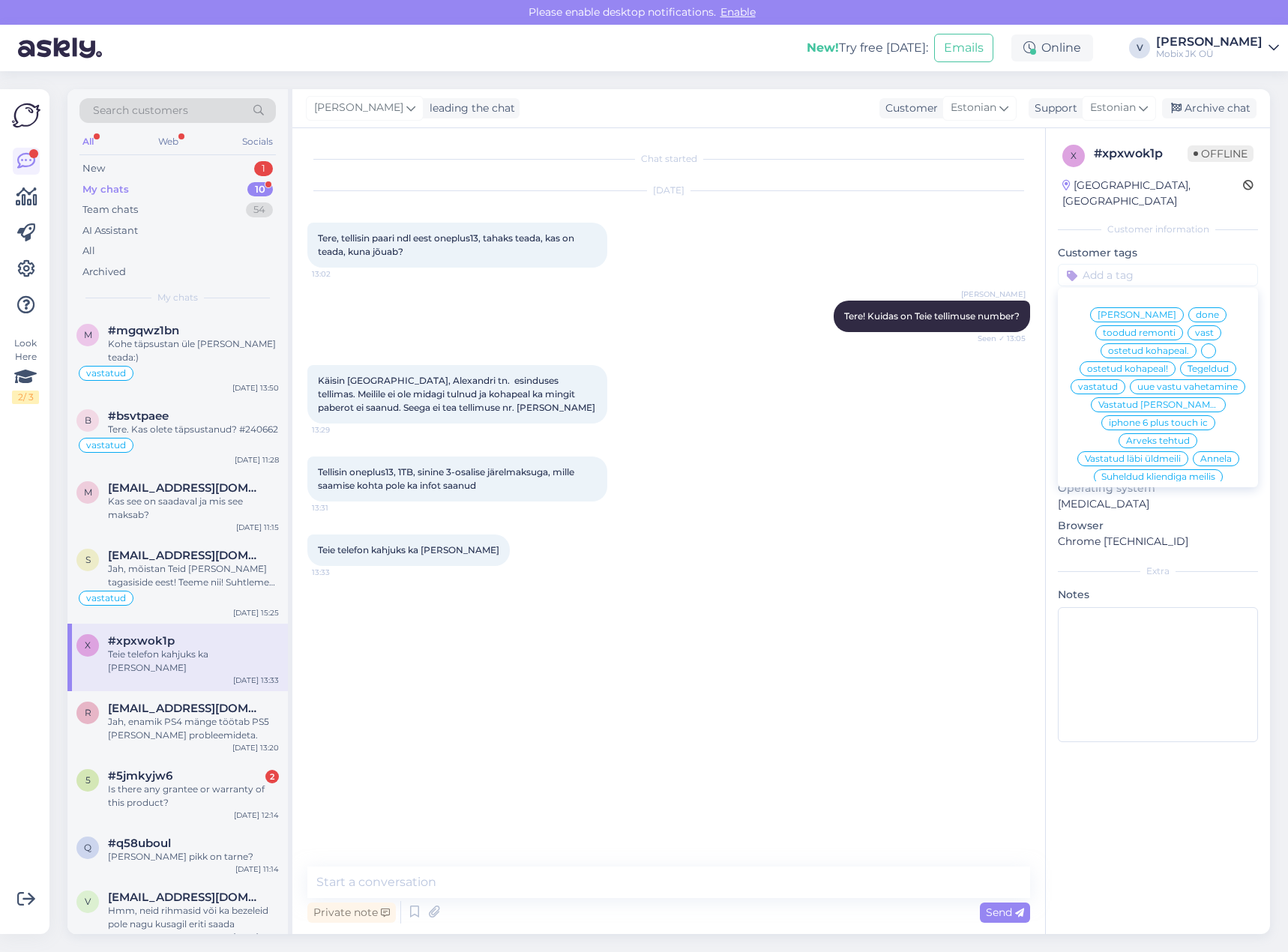
click at [1146, 311] on span "[PERSON_NAME]" at bounding box center [1136, 315] width 79 height 9
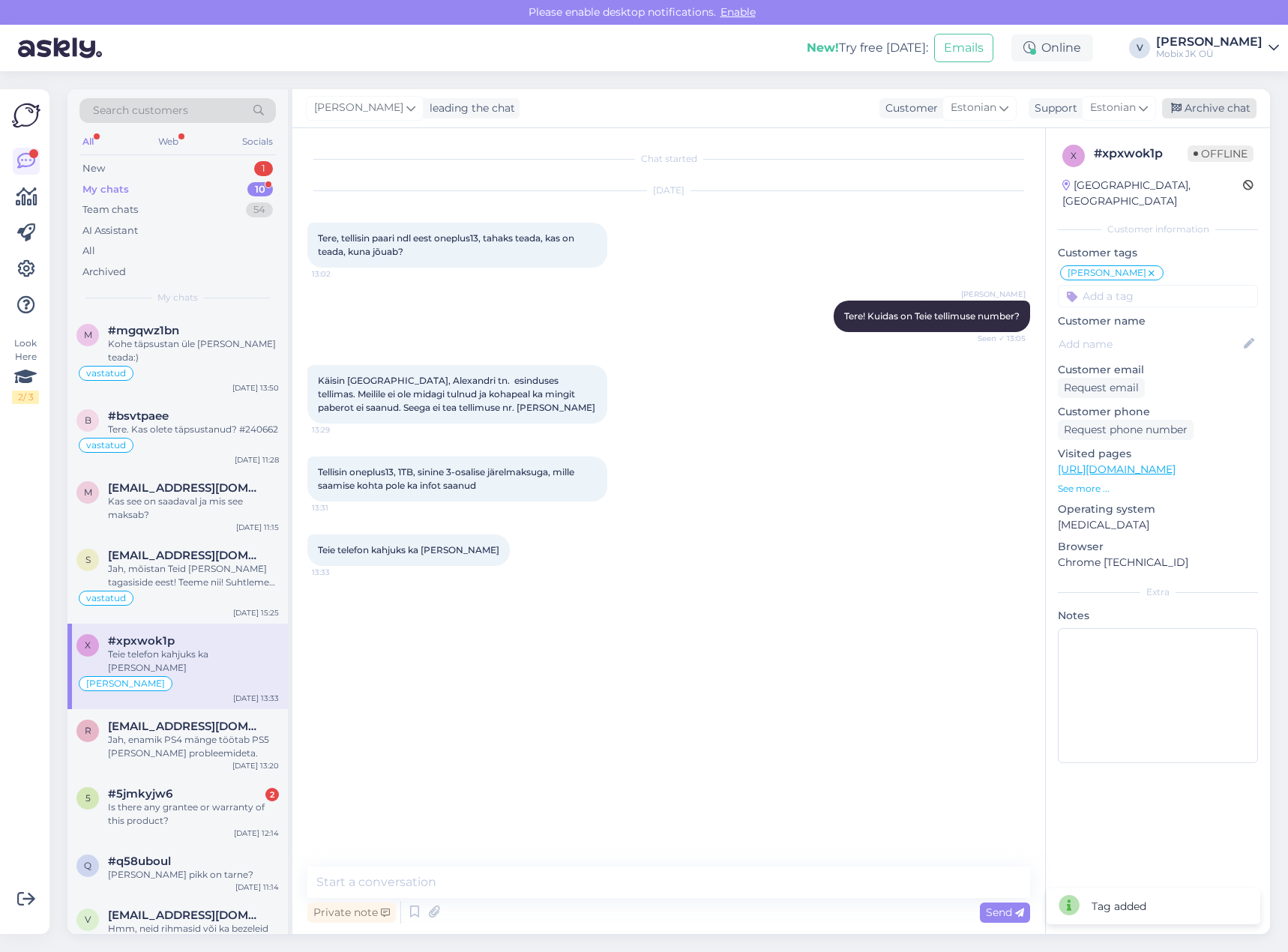
click at [1222, 107] on div "Archive chat" at bounding box center [1209, 108] width 94 height 20
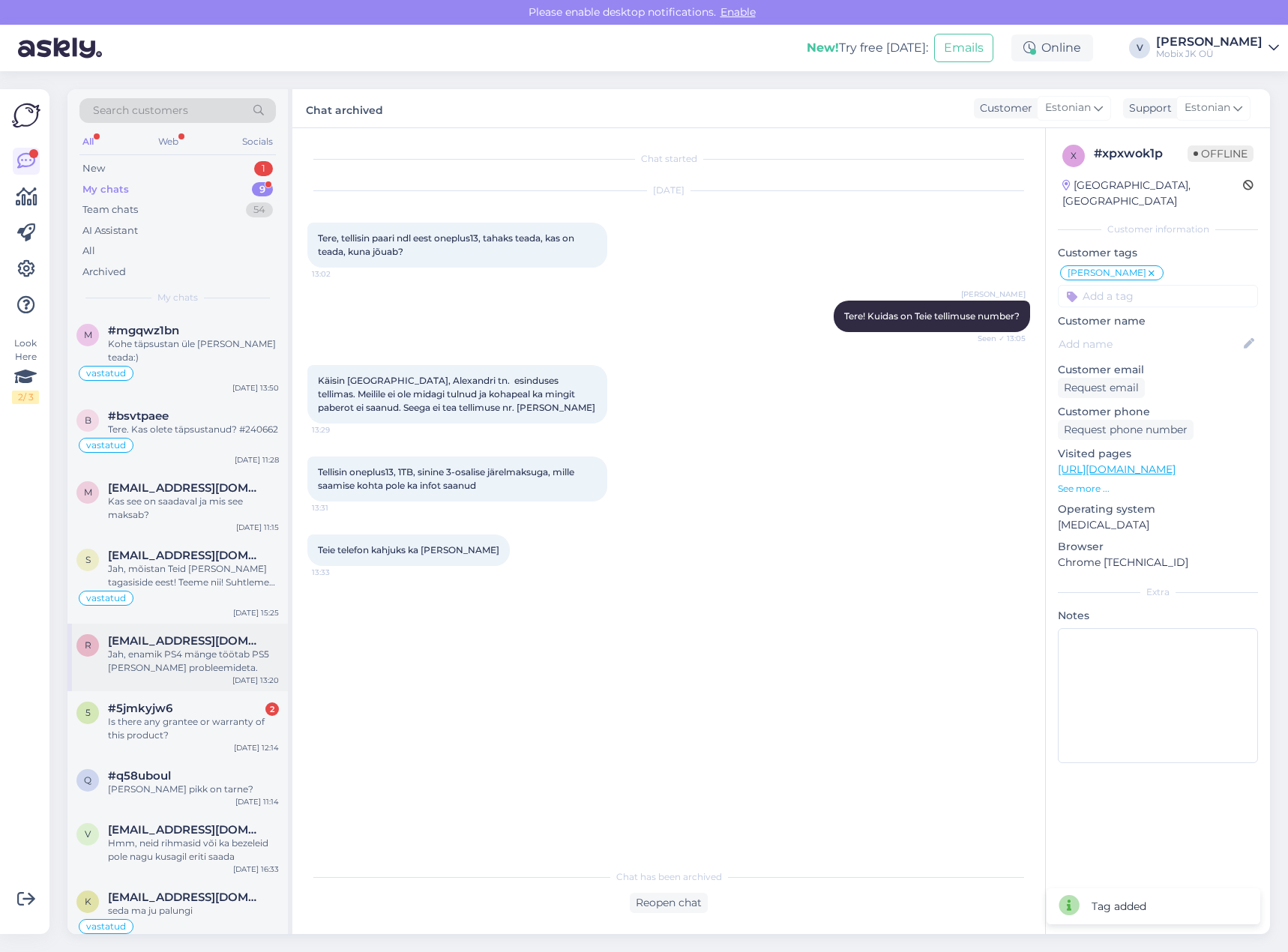
click at [210, 634] on span "[EMAIL_ADDRESS][DOMAIN_NAME]" at bounding box center [186, 641] width 156 height 14
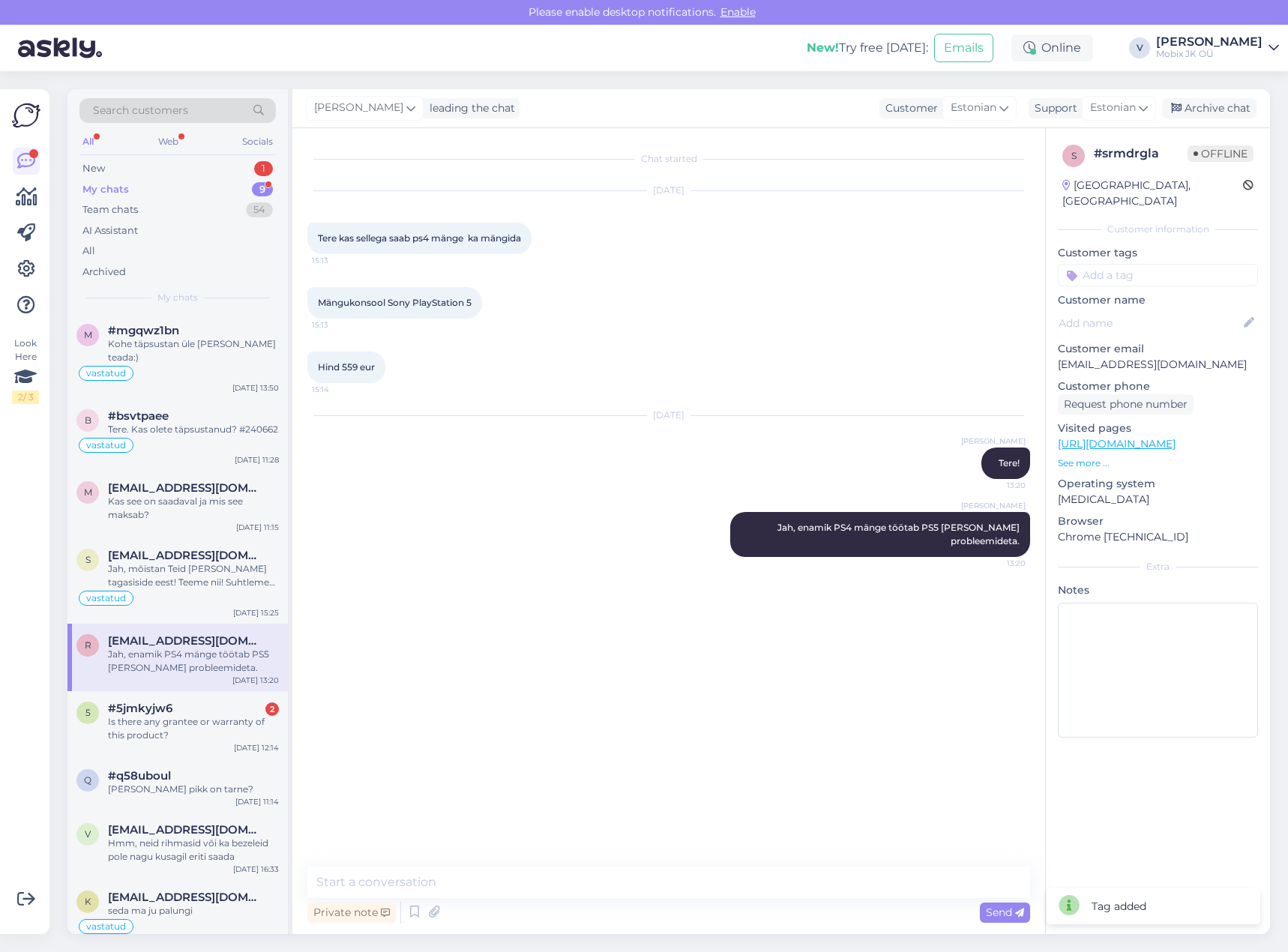
click at [1178, 264] on input at bounding box center [1158, 275] width 200 height 22
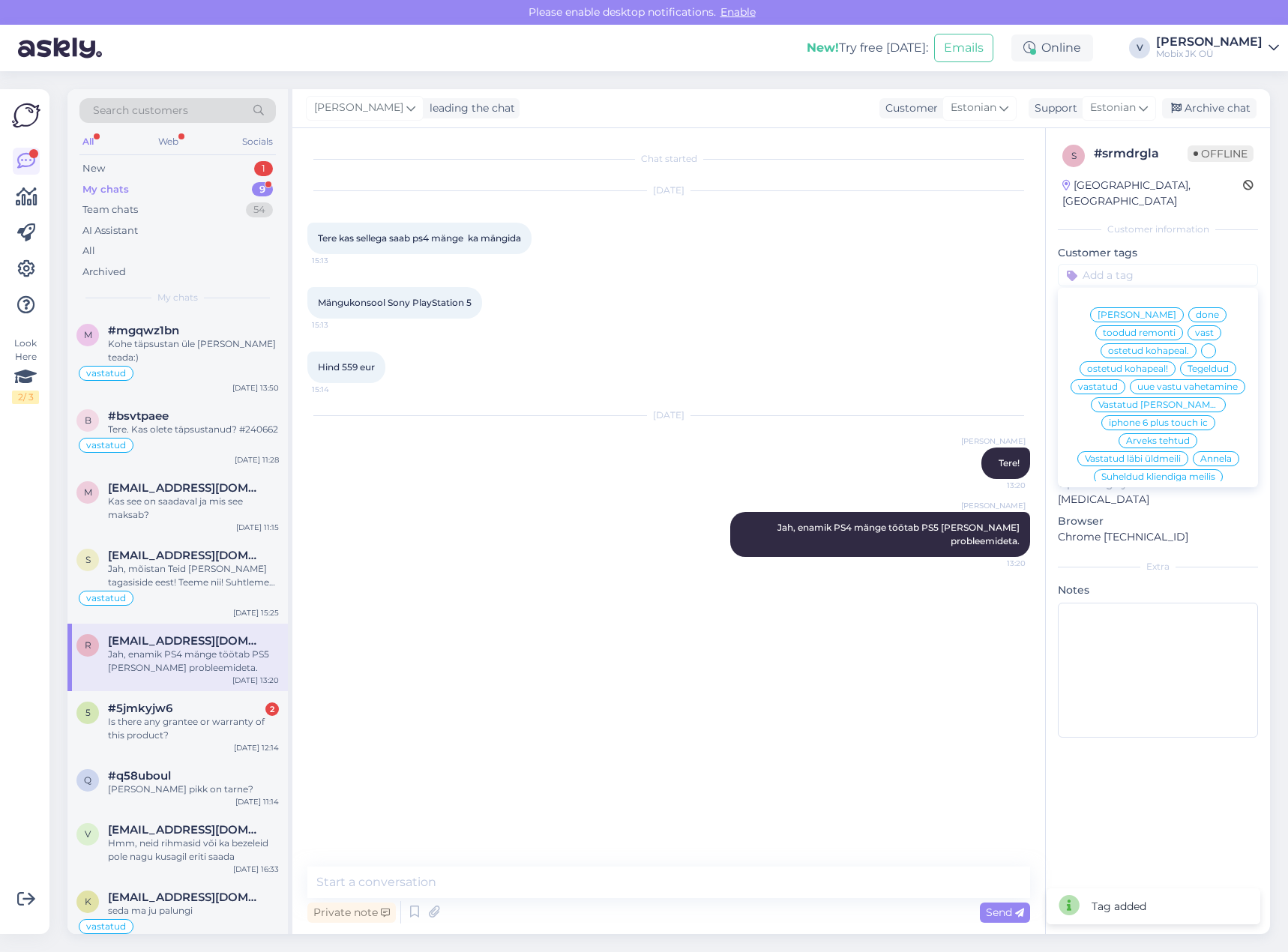
click at [1118, 382] on span "vastatud" at bounding box center [1098, 387] width 40 height 9
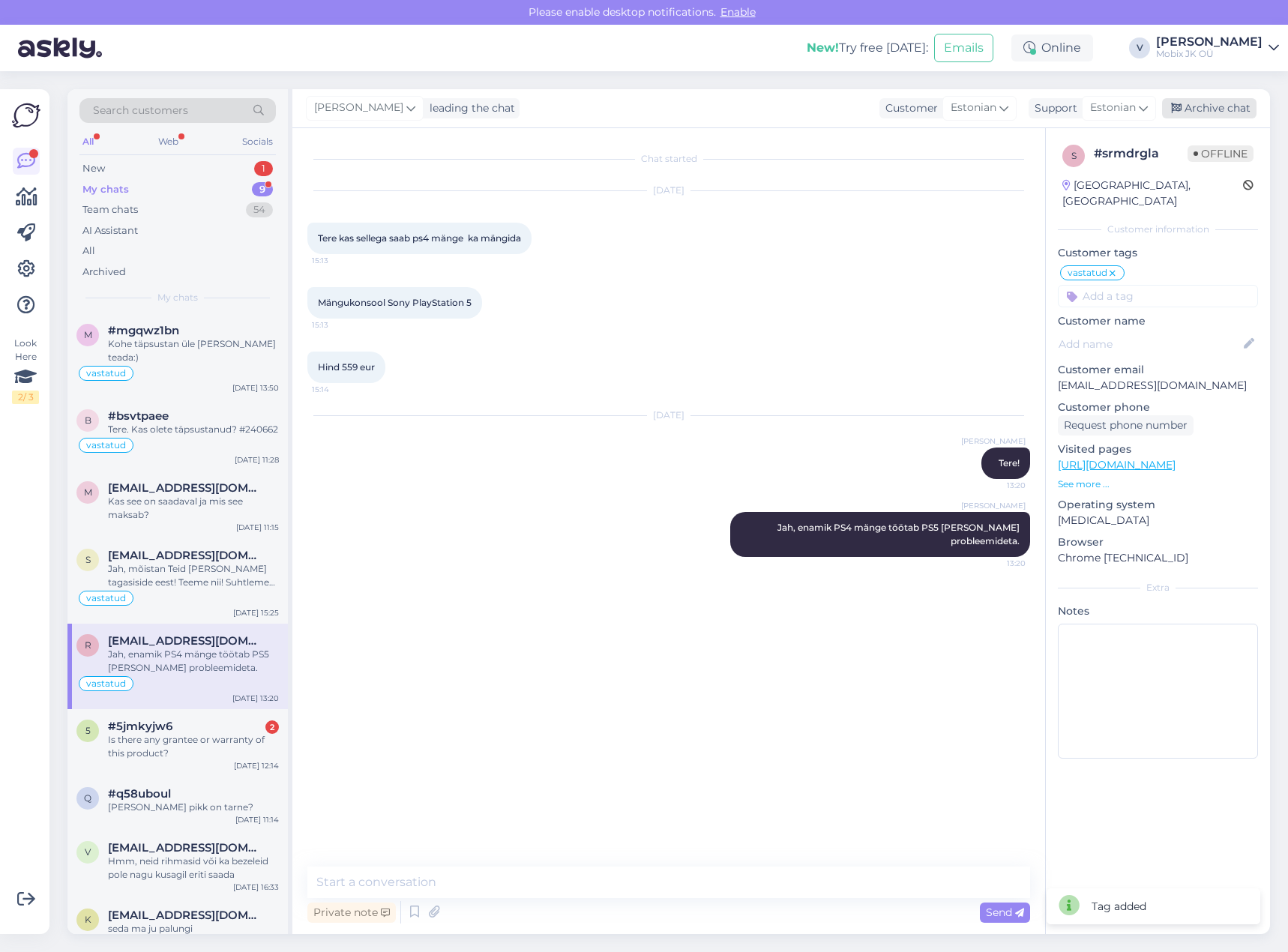
click at [1222, 110] on div "Archive chat" at bounding box center [1209, 108] width 94 height 20
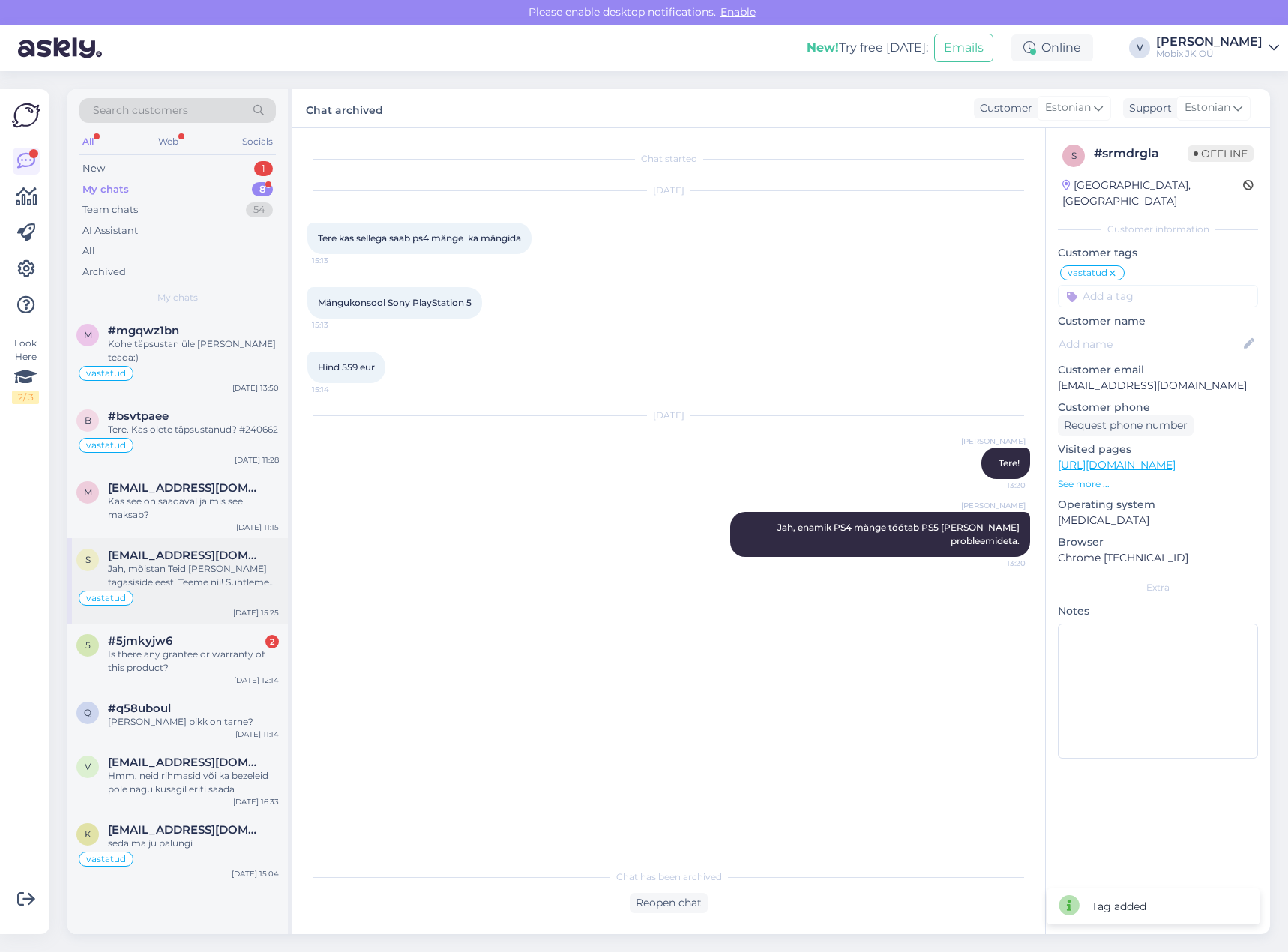
click at [201, 562] on div "Jah, mõistan Teid [PERSON_NAME] tagasiside eest! Teeme nii! Suhtleme siis nädal…" at bounding box center [193, 575] width 171 height 27
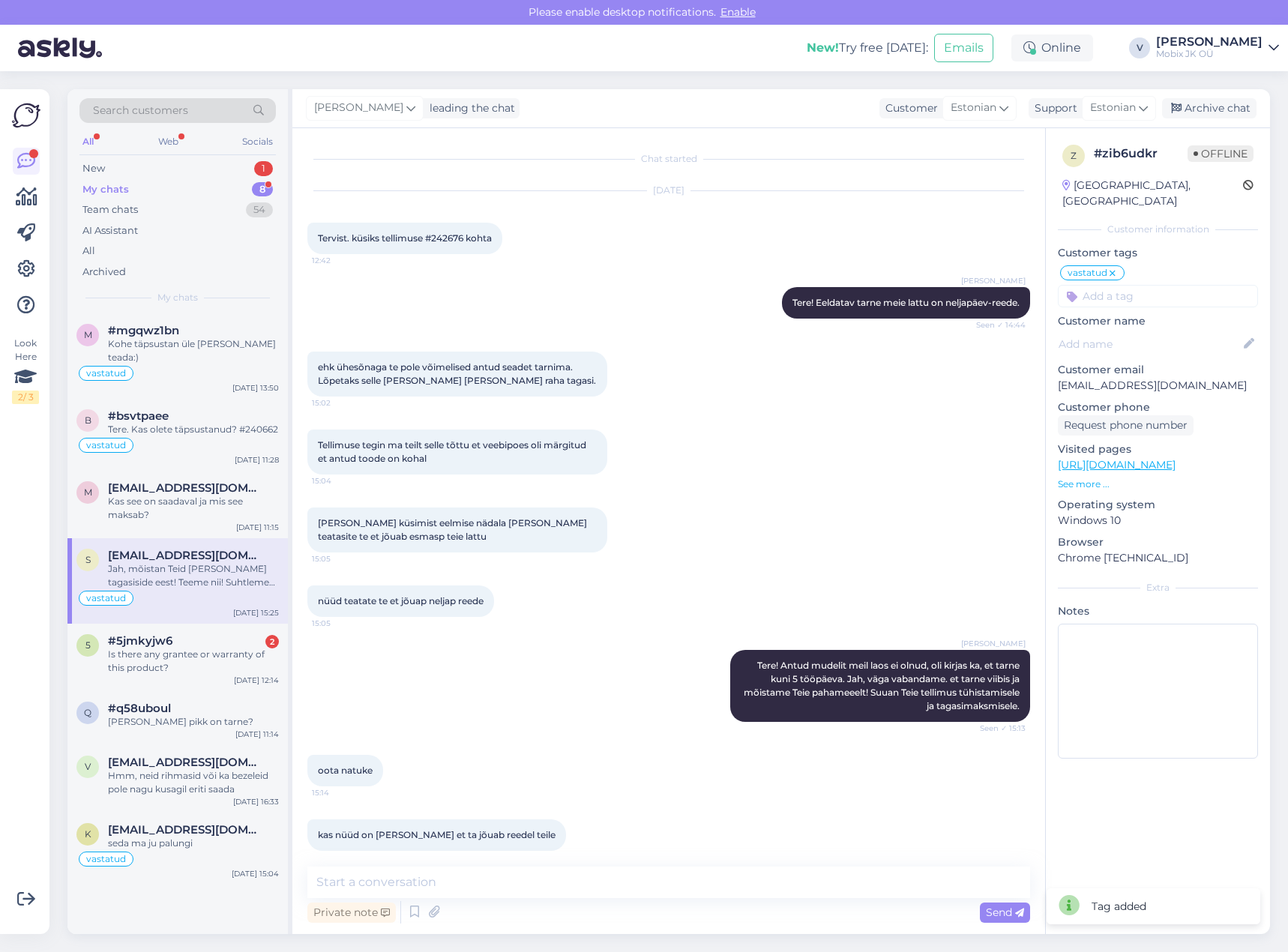
scroll to position [444, 0]
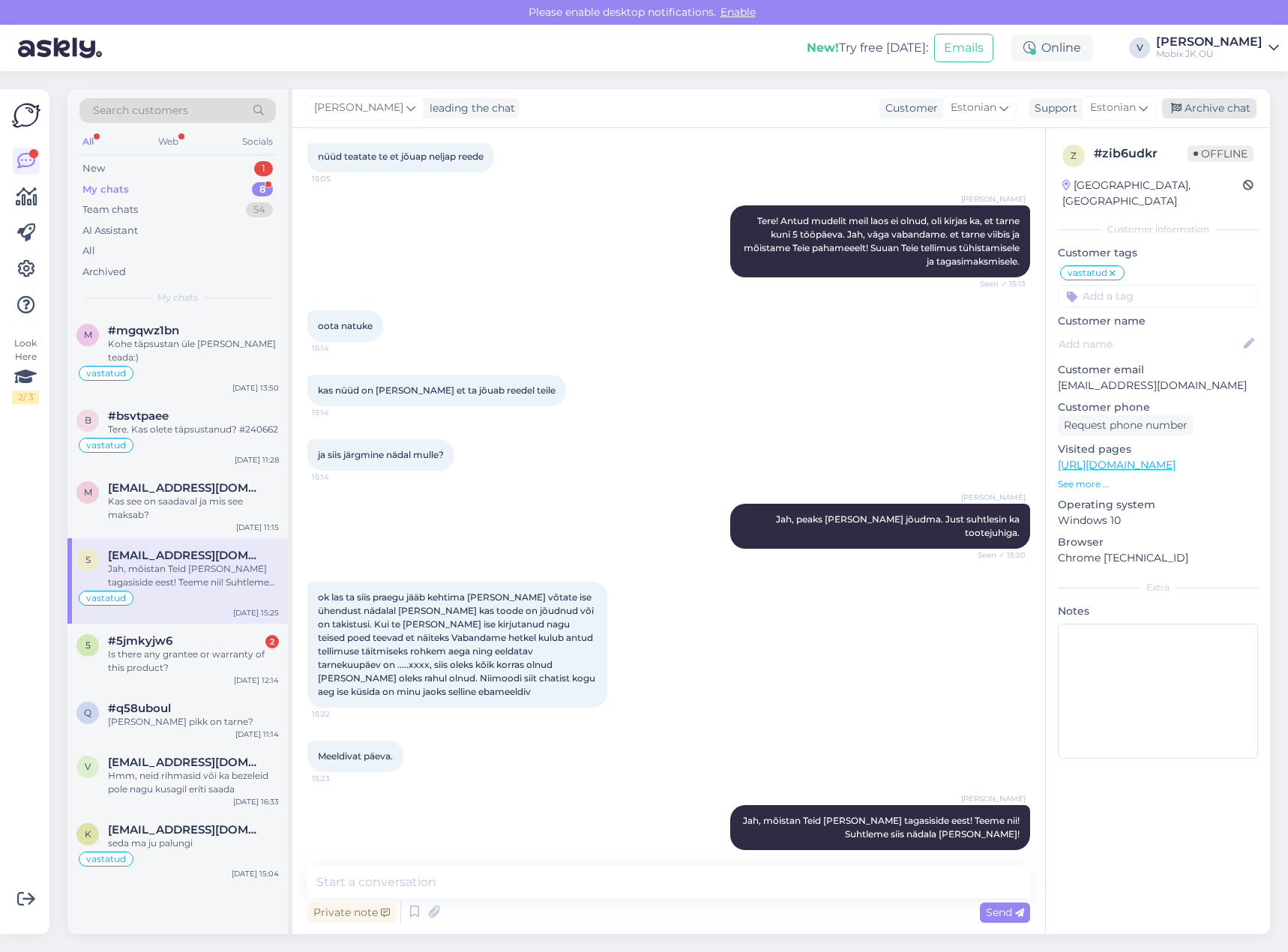
click at [1217, 110] on div "Archive chat" at bounding box center [1209, 108] width 94 height 20
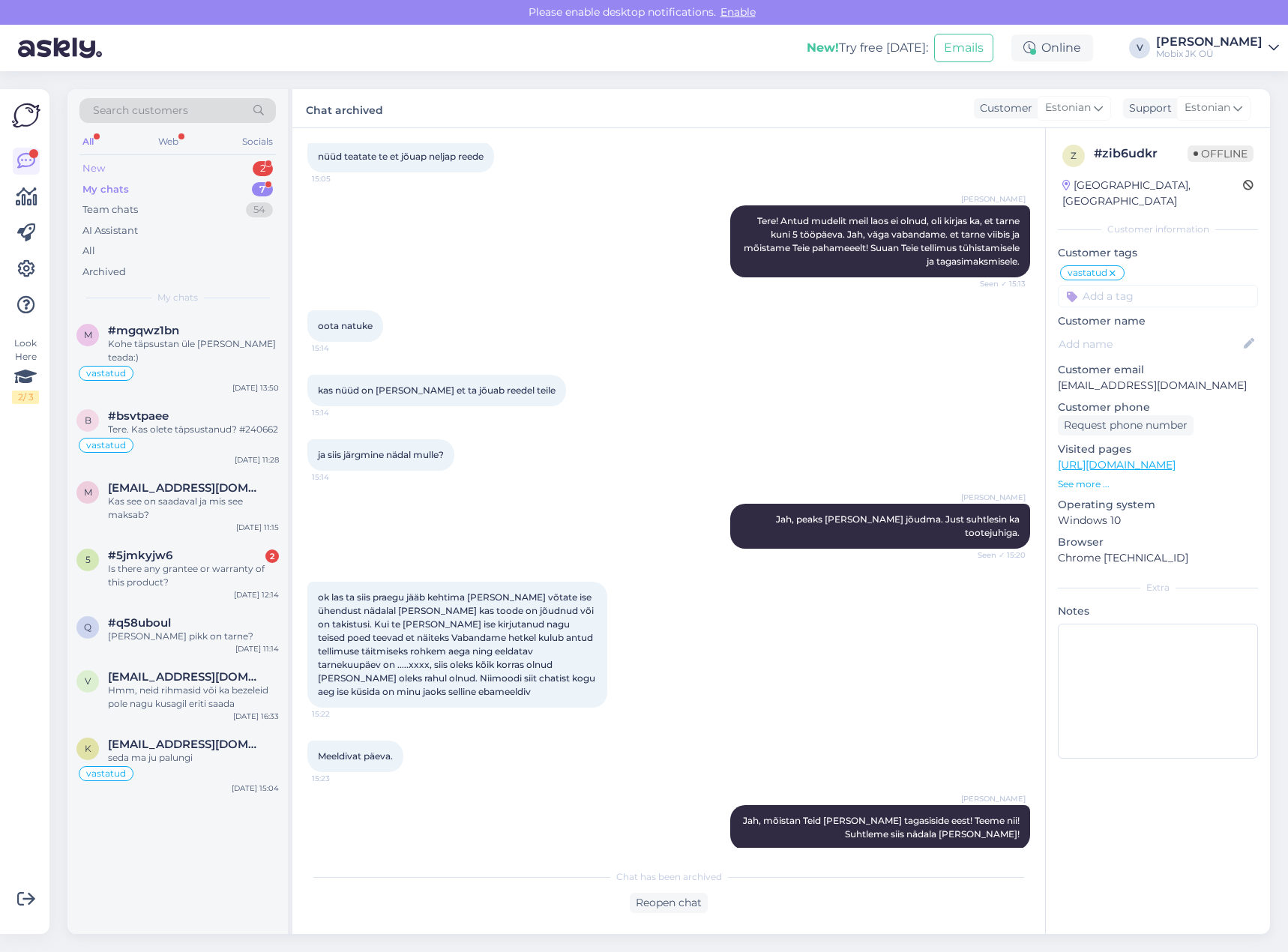
click at [229, 172] on div "New 2" at bounding box center [178, 168] width 197 height 21
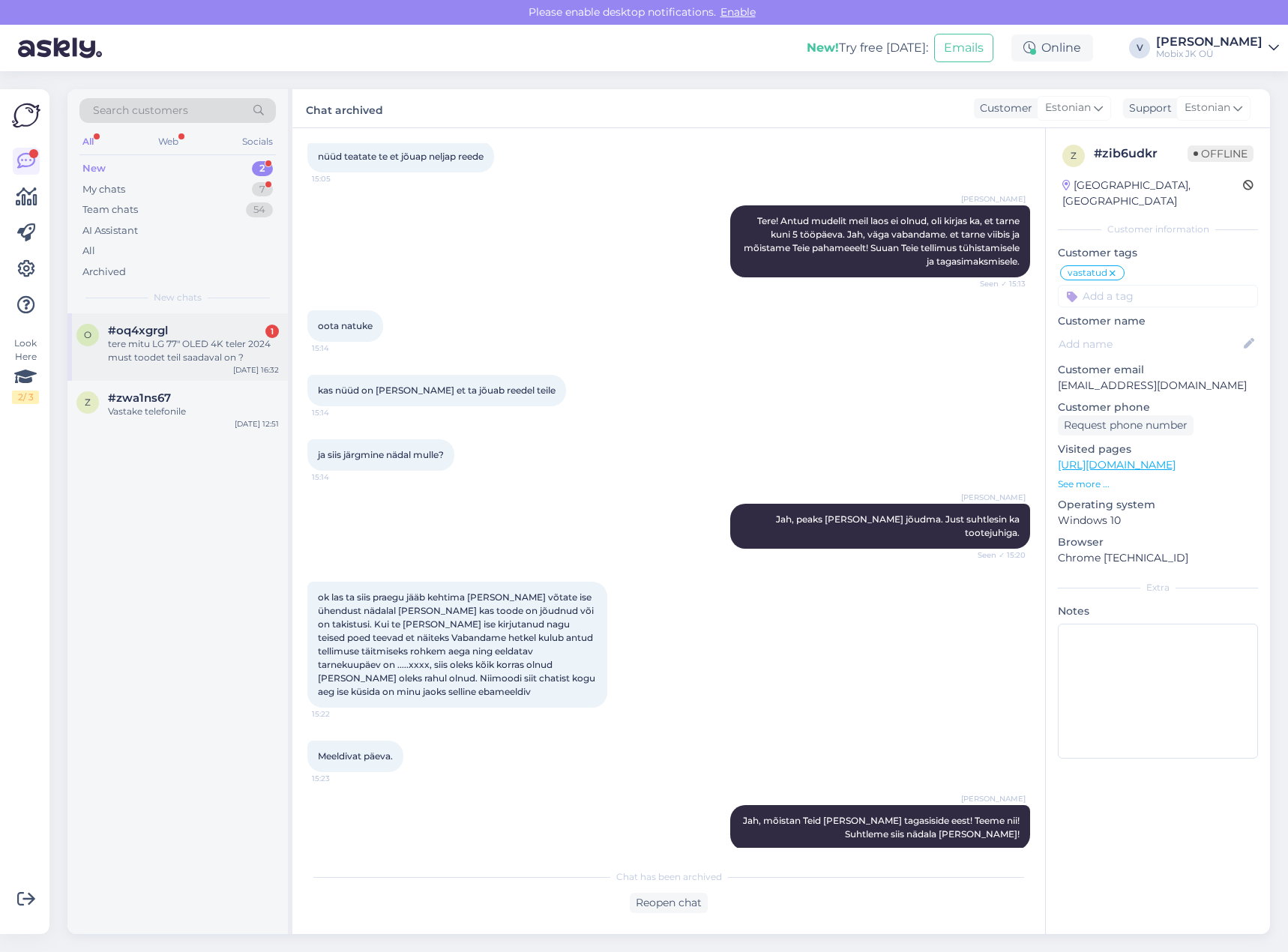
click at [199, 330] on div "#oq4xgrgl 1" at bounding box center [193, 331] width 171 height 14
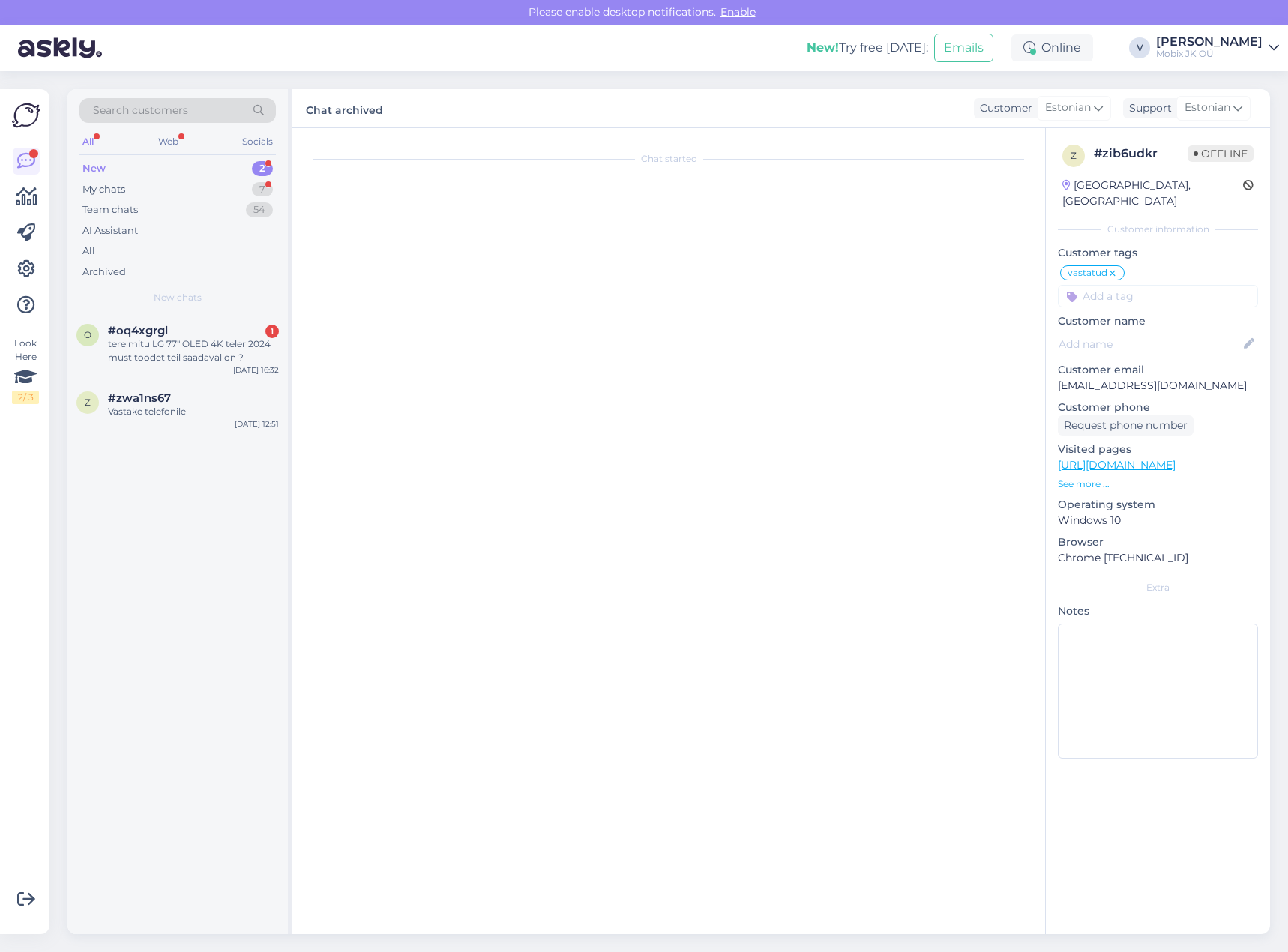
scroll to position [0, 0]
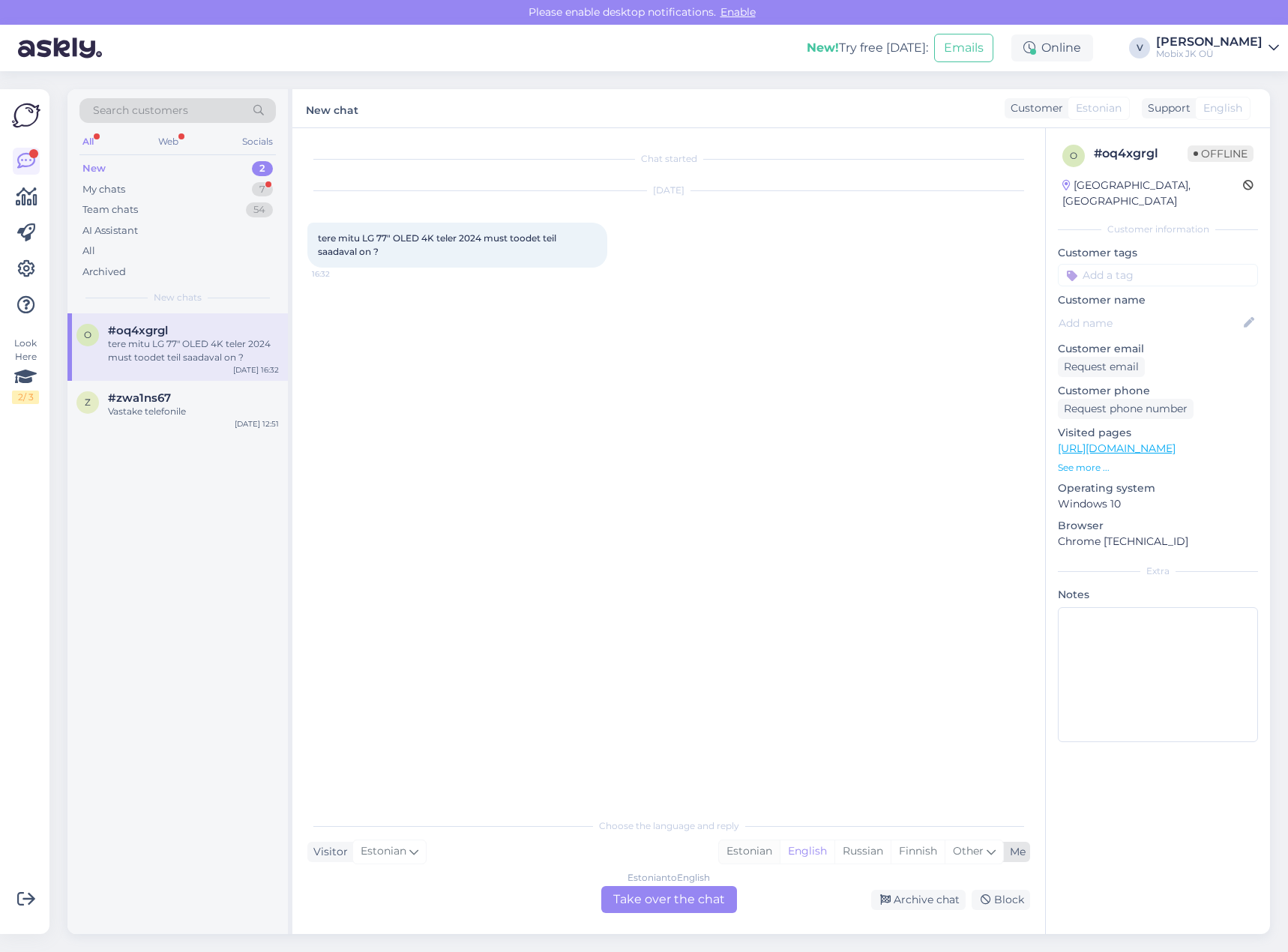
click at [766, 848] on div "Estonian" at bounding box center [749, 852] width 60 height 22
click at [736, 892] on div "Estonian to Estonian Take over the chat" at bounding box center [669, 898] width 148 height 27
click at [698, 892] on div "Estonian to Estonian Take over the chat" at bounding box center [668, 898] width 136 height 27
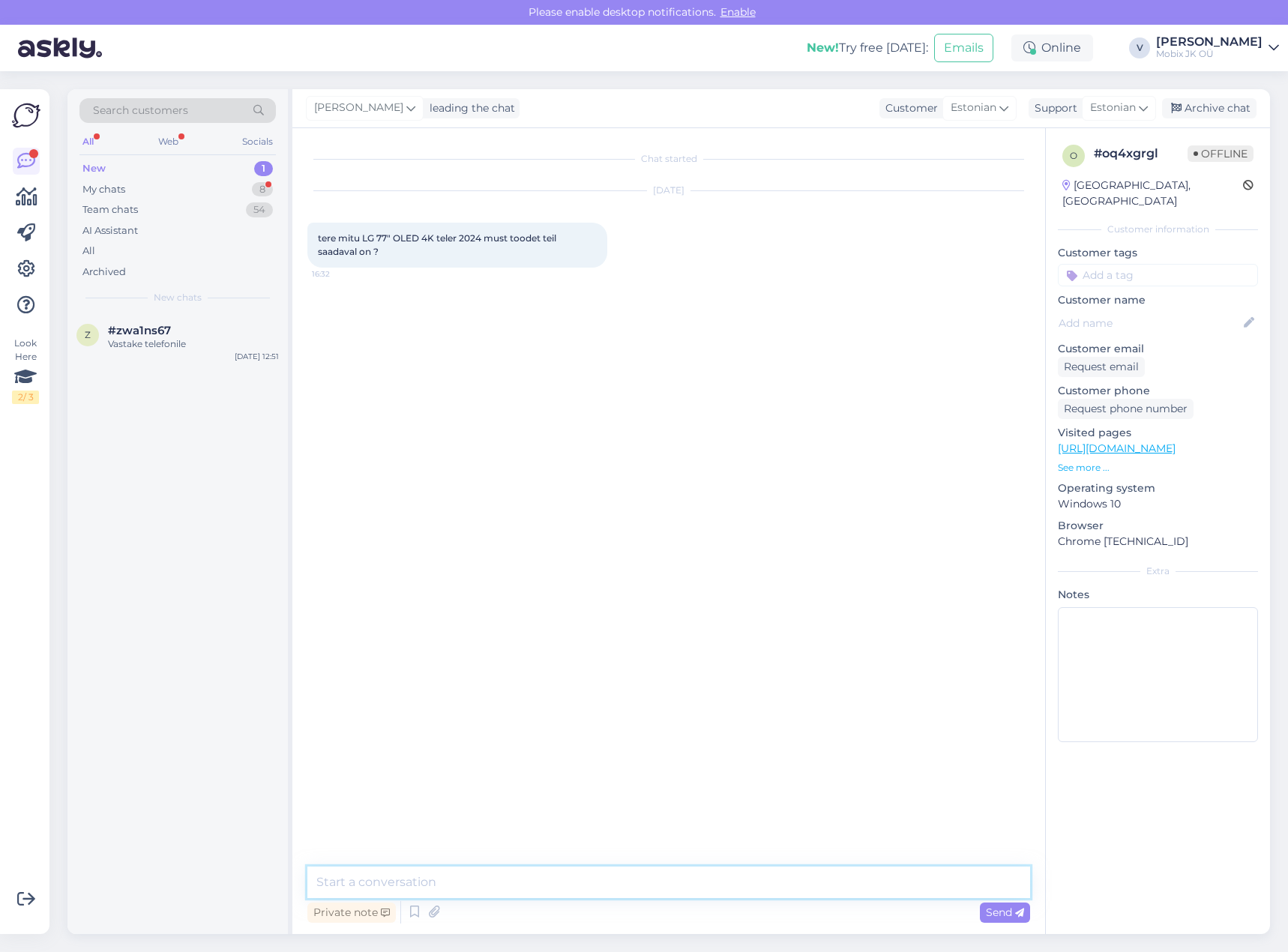
click at [698, 881] on textarea at bounding box center [668, 882] width 723 height 31
type textarea "Tere!"
click at [1176, 442] on link "[URL][DOMAIN_NAME]" at bounding box center [1116, 449] width 117 height 14
click at [734, 879] on textarea at bounding box center [668, 882] width 723 height 31
type textarea "Antud mudel on tellimisel. Kohapeal [PERSON_NAME] ole."
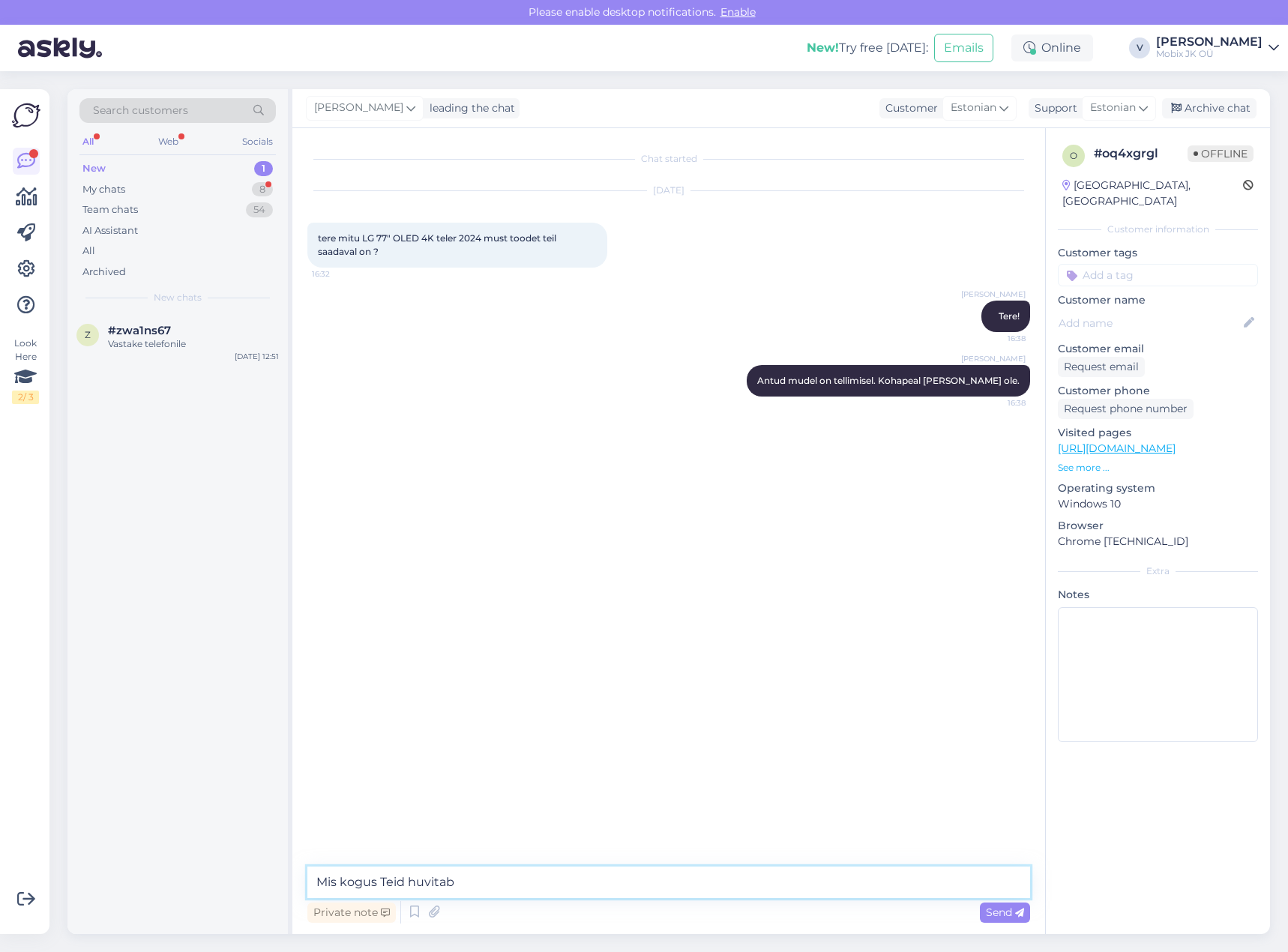
type textarea "Mis kogus Teid huvitab?"
